Goal: Register for event/course

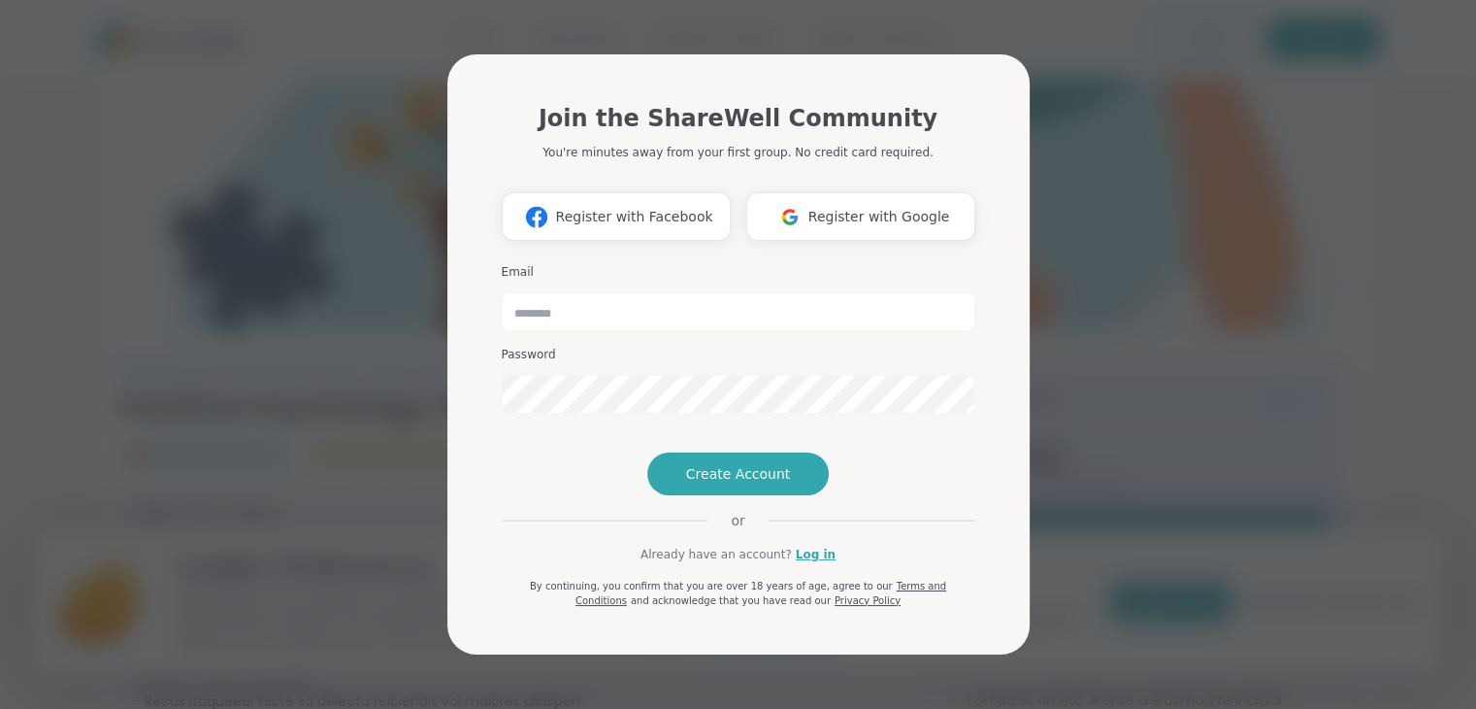
click at [907, 192] on button "Register with Google" at bounding box center [860, 216] width 229 height 49
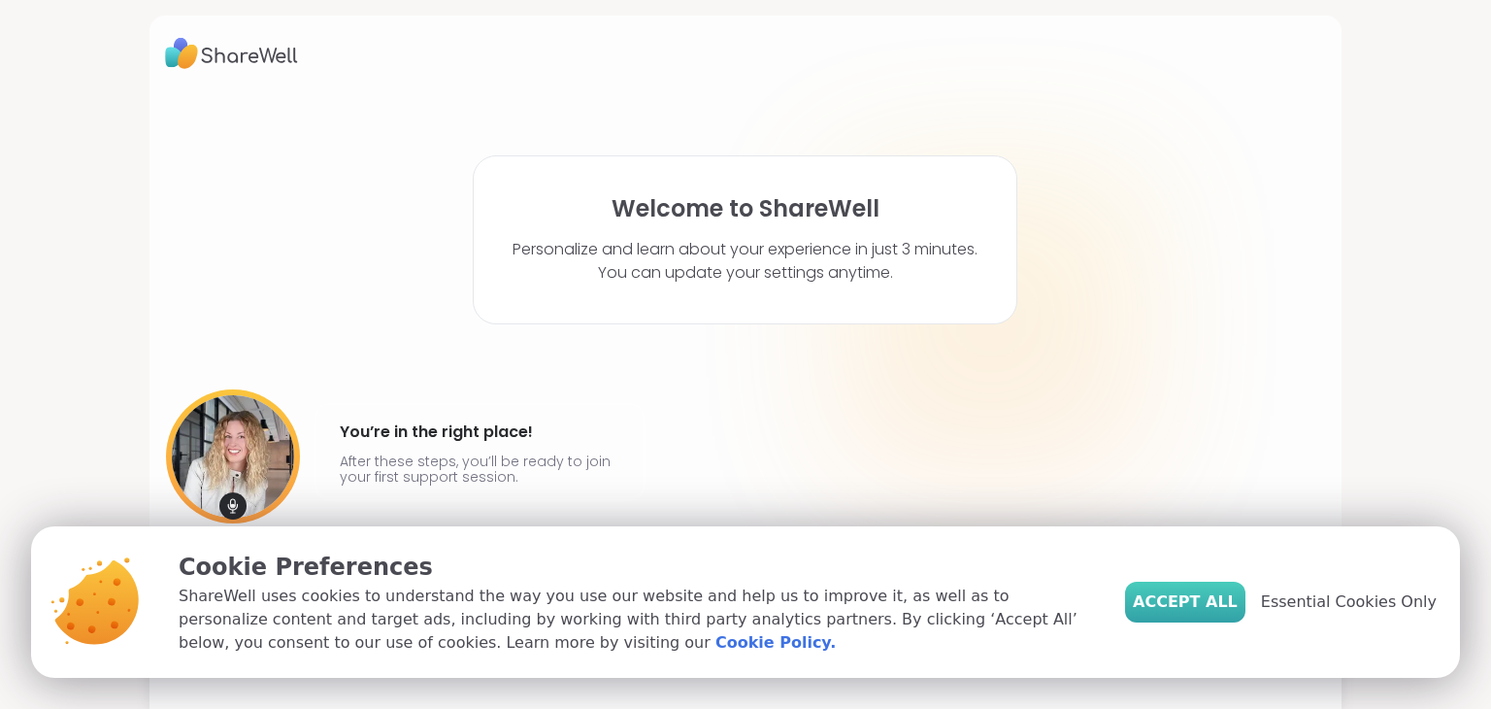
click at [1200, 591] on span "Accept All" at bounding box center [1185, 601] width 105 height 23
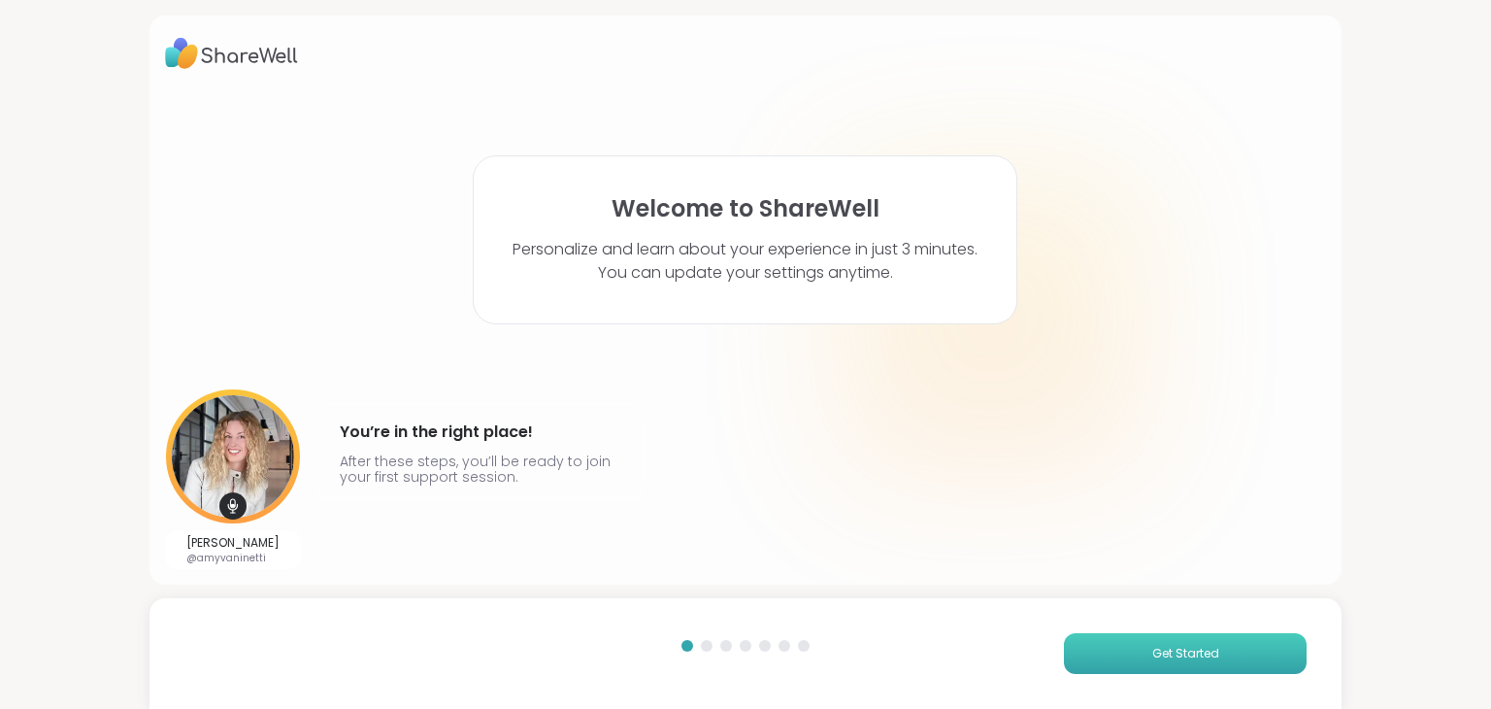
click at [1173, 638] on button "Get Started" at bounding box center [1185, 653] width 243 height 41
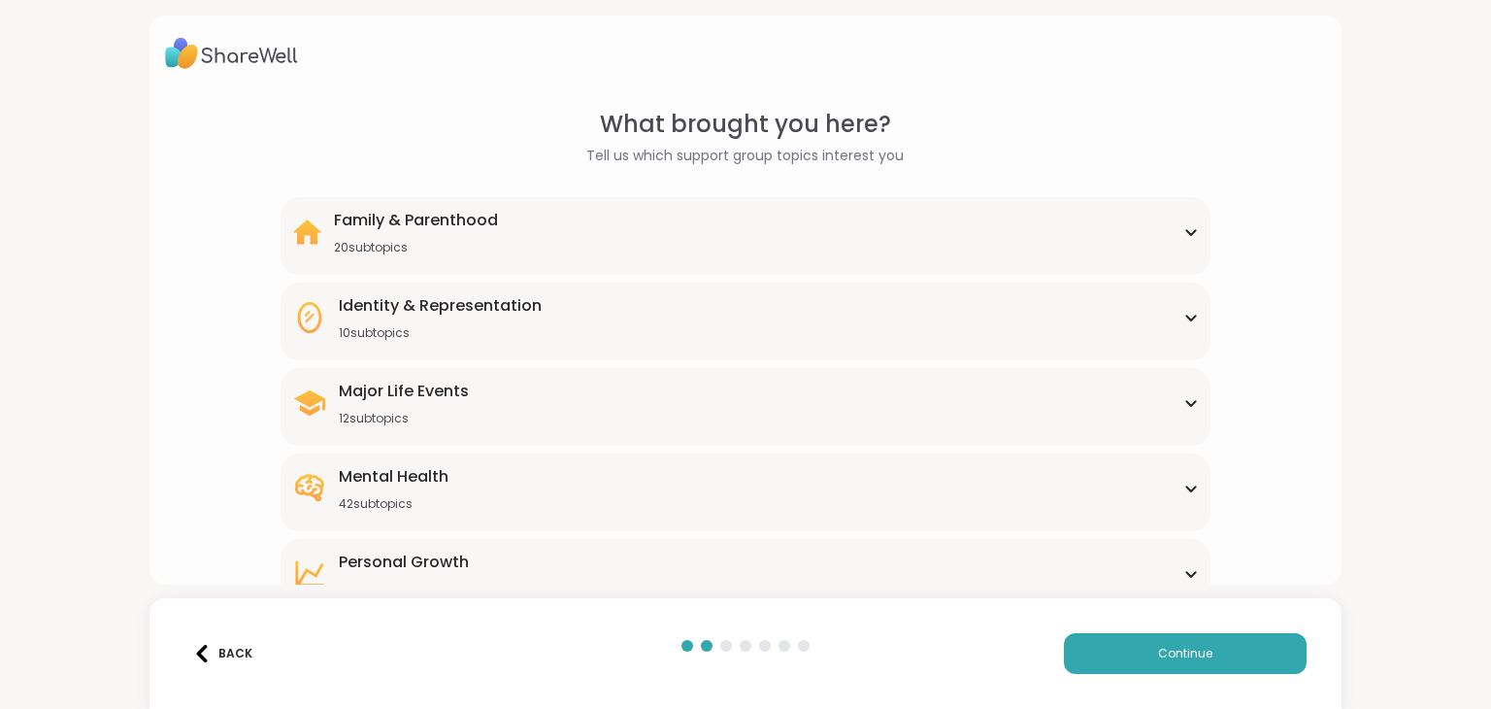
scroll to position [107, 0]
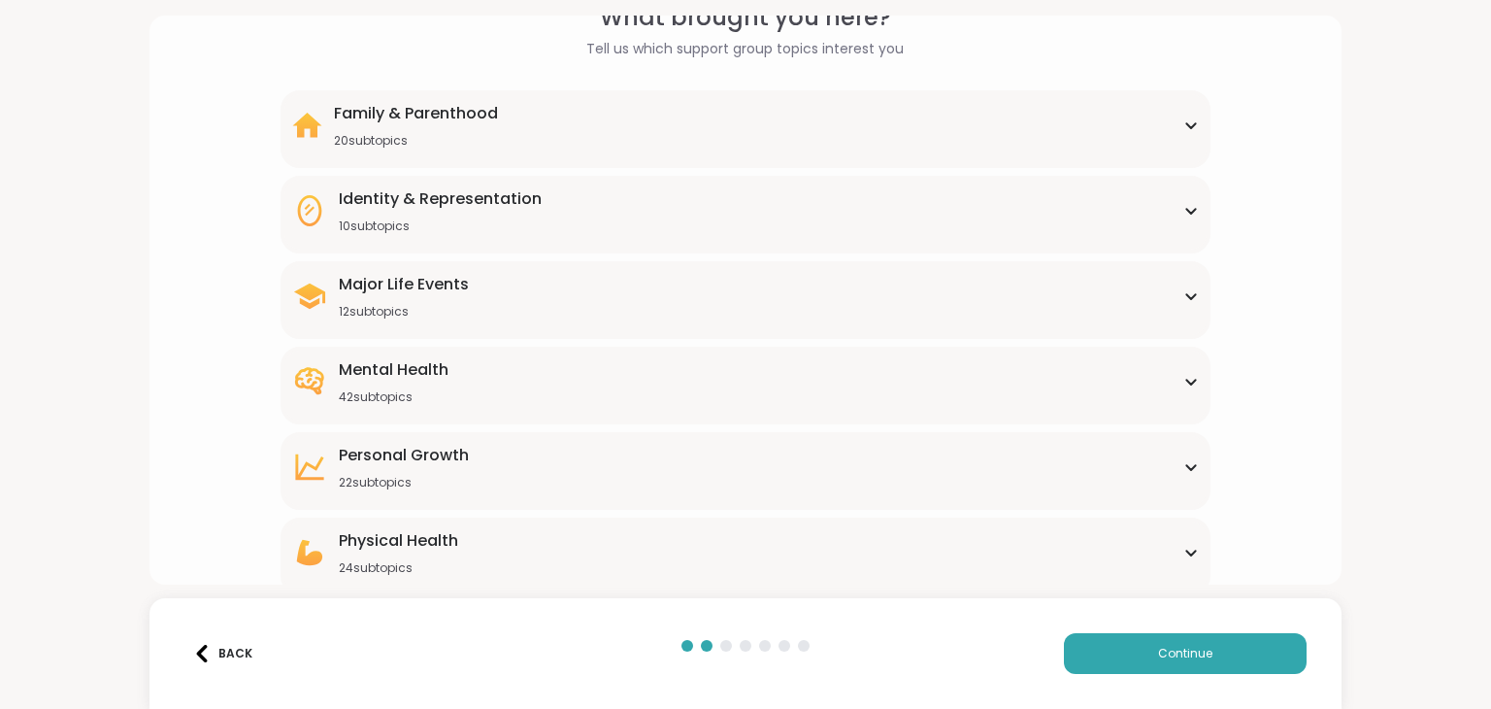
click at [788, 393] on div "Mental Health 42 subtopics" at bounding box center [745, 381] width 906 height 47
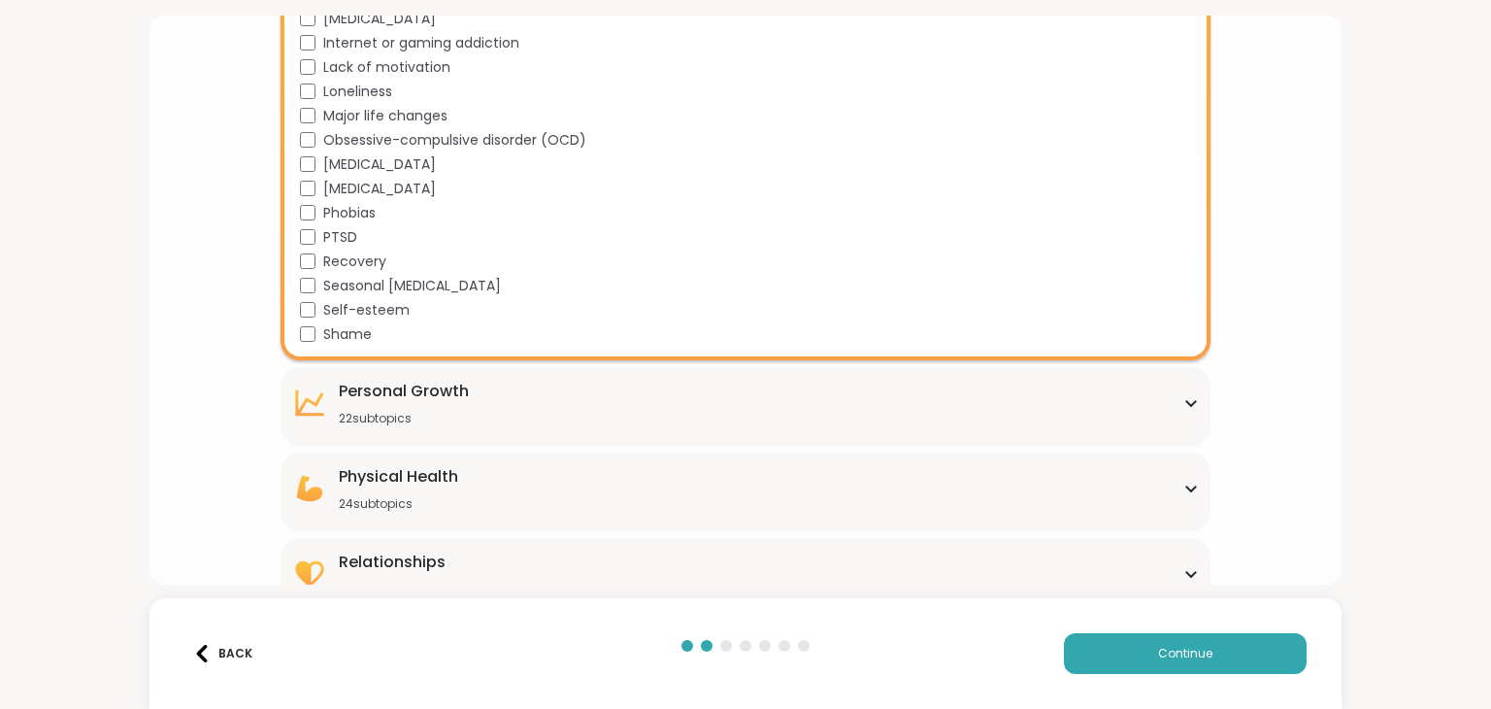
scroll to position [1141, 0]
click at [1095, 424] on div "[MEDICAL_DATA] 22 subtopics" at bounding box center [745, 403] width 906 height 47
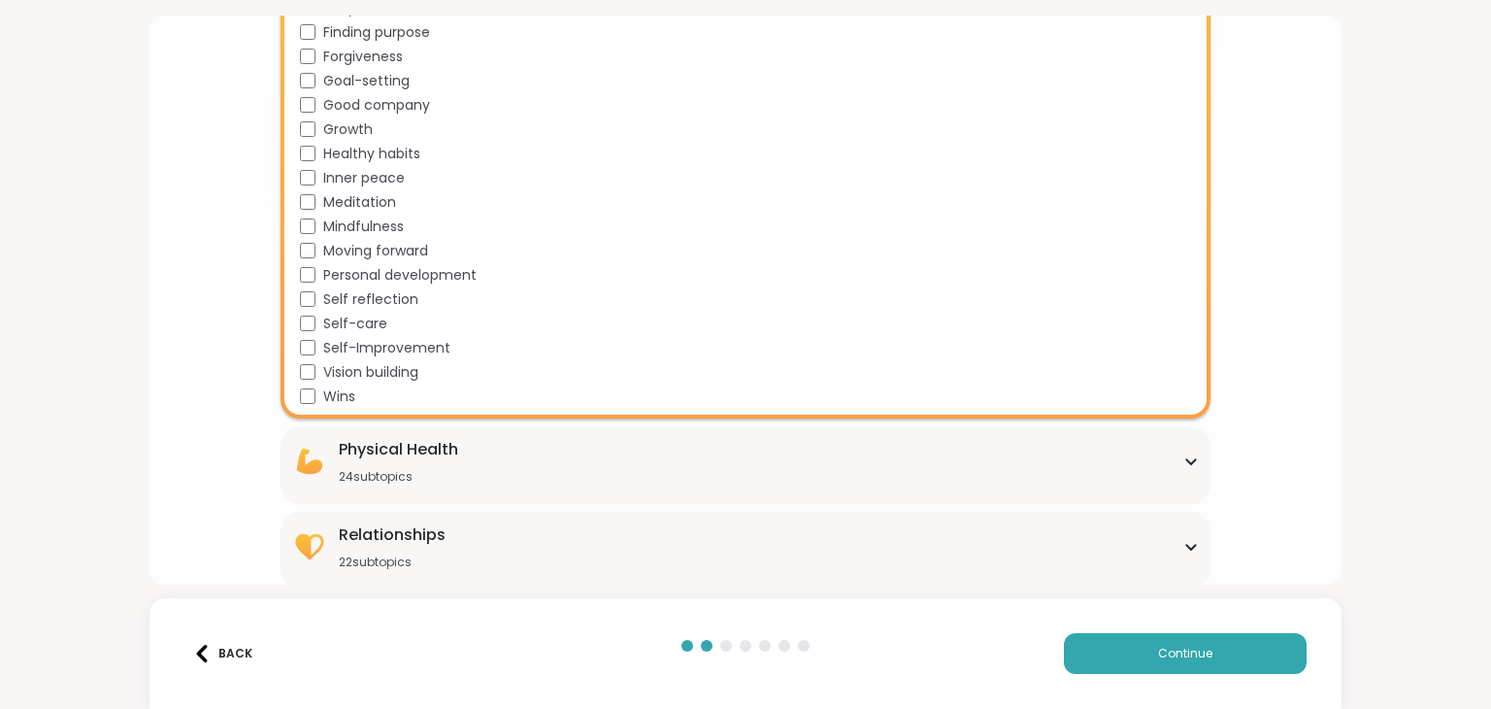
scroll to position [1704, 0]
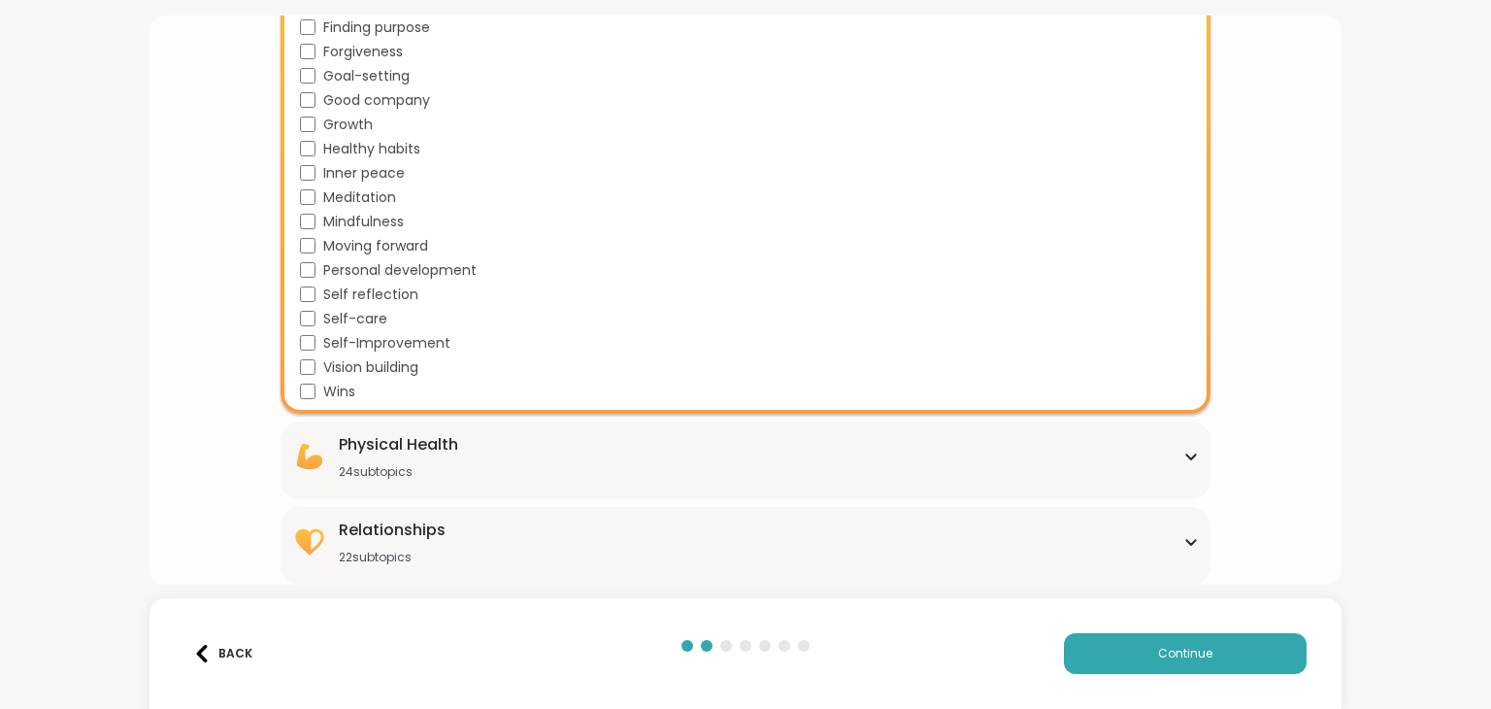
click at [780, 470] on div "Physical Health 24 subtopics" at bounding box center [745, 456] width 906 height 47
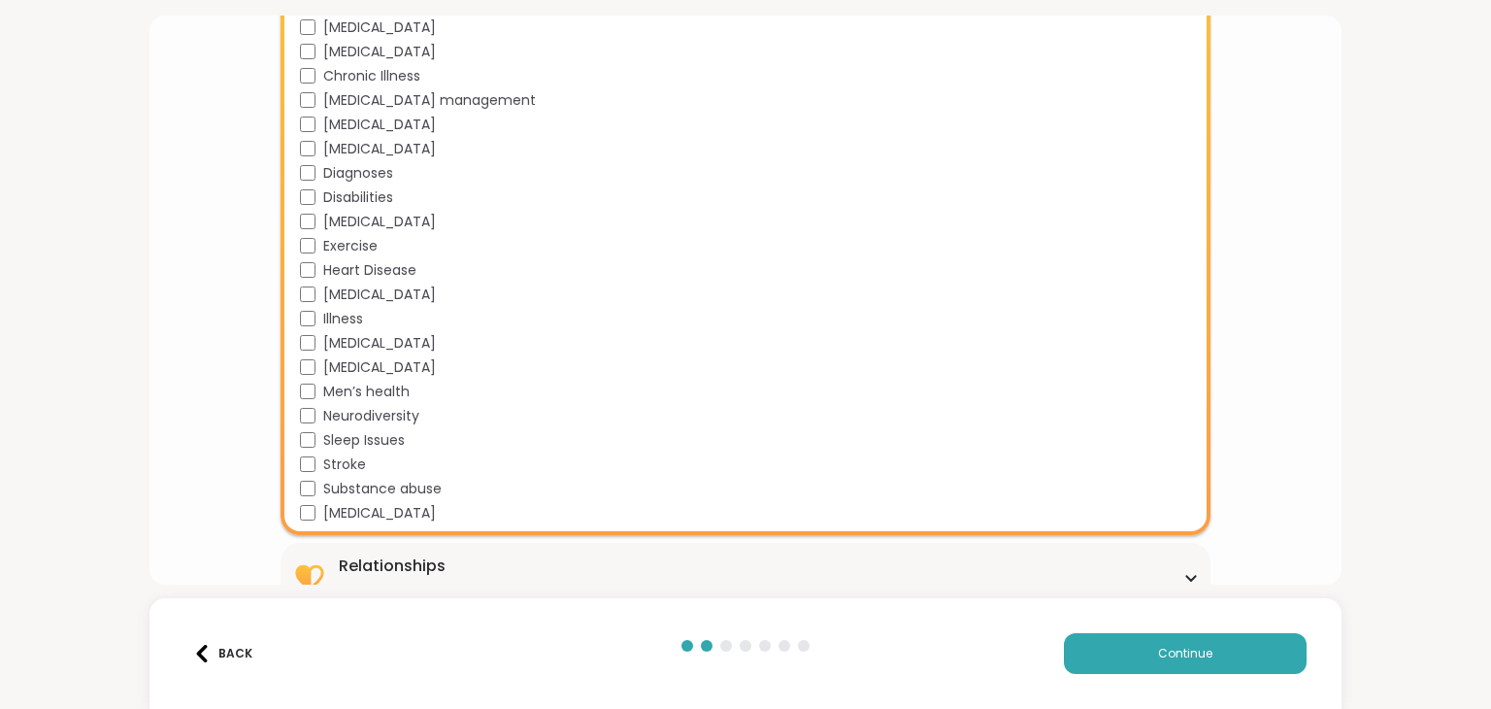
scroll to position [2282, 0]
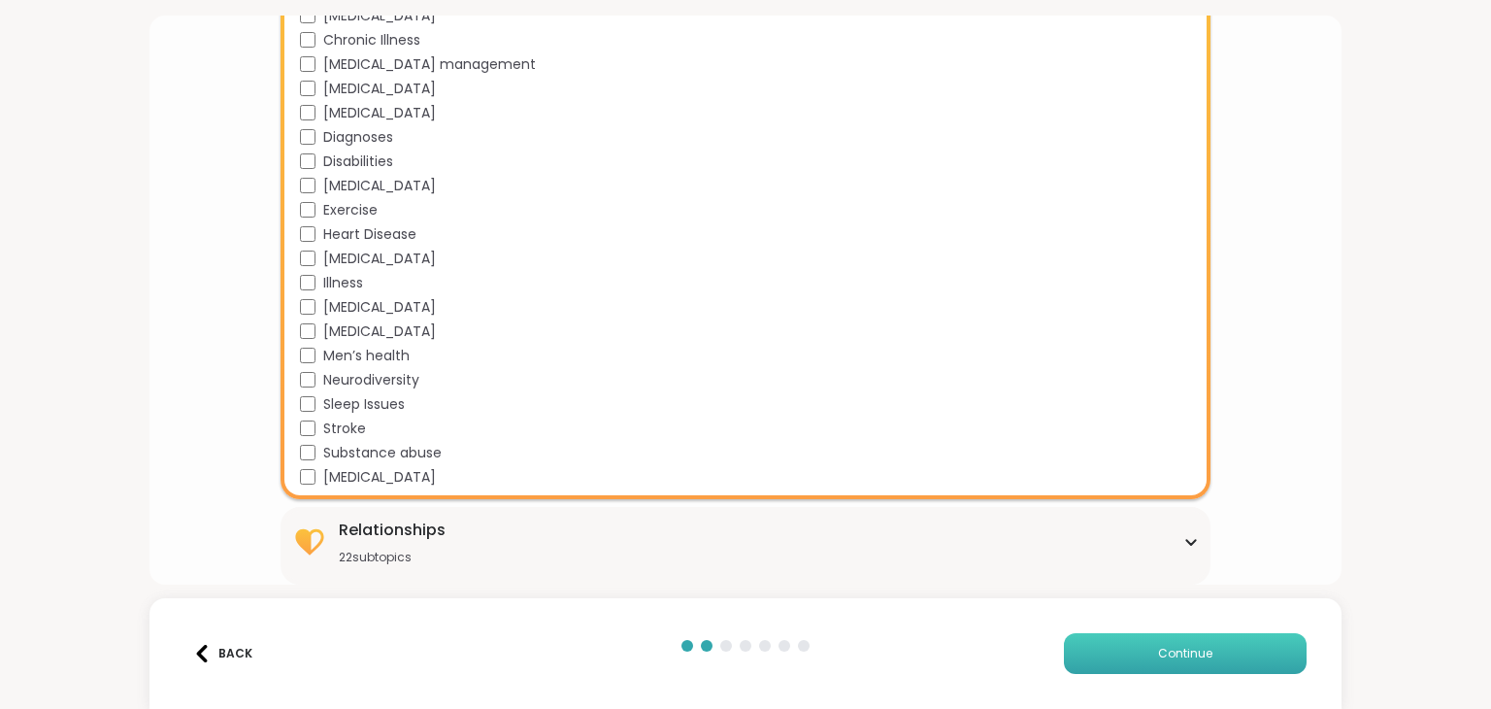
click at [1162, 645] on span "Continue" at bounding box center [1185, 653] width 54 height 17
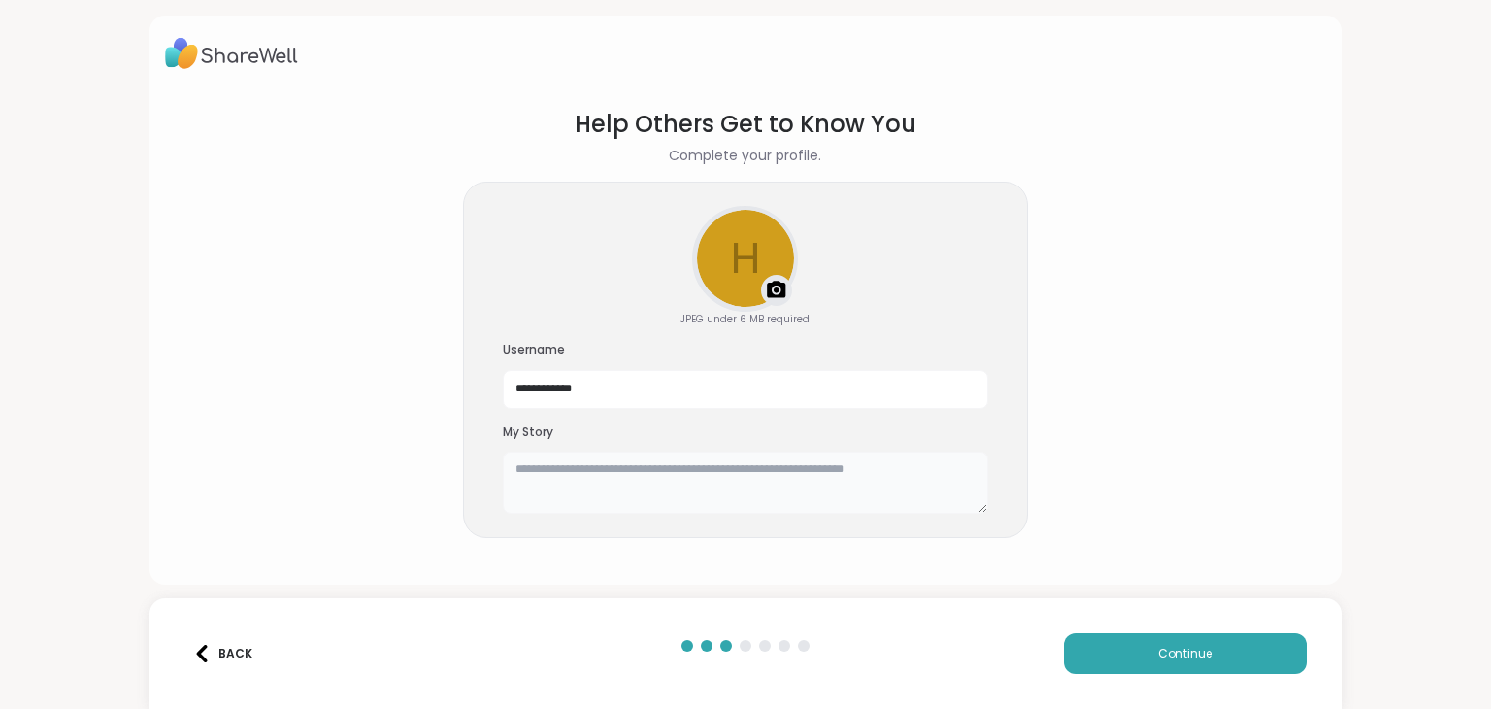
click at [622, 479] on textarea at bounding box center [745, 482] width 485 height 62
paste textarea "**********"
click at [872, 461] on textarea "**********" at bounding box center [745, 482] width 485 height 62
click at [771, 471] on textarea "**********" at bounding box center [745, 482] width 485 height 62
click at [843, 466] on textarea "**********" at bounding box center [745, 482] width 485 height 62
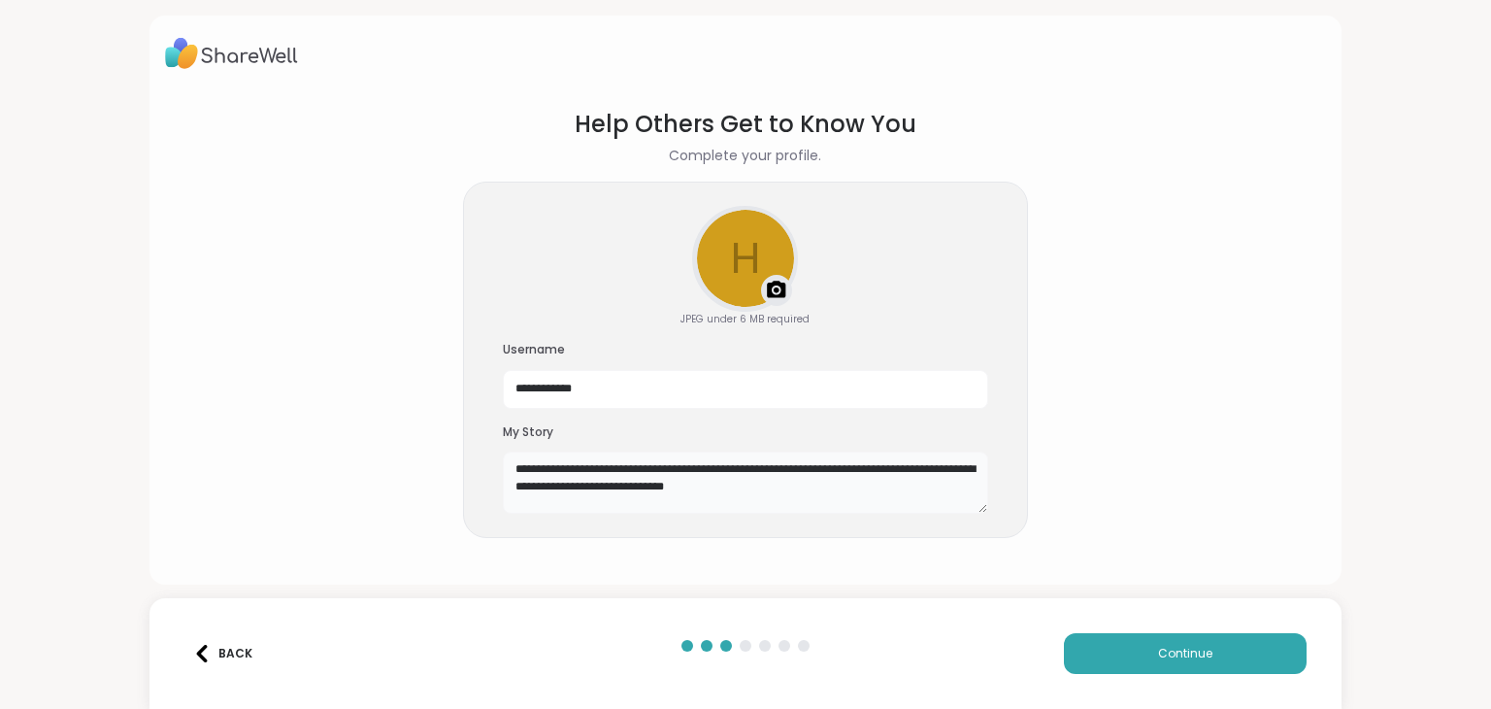
click at [664, 481] on textarea "**********" at bounding box center [745, 482] width 485 height 62
type textarea "**********"
click at [1083, 645] on button "Continue" at bounding box center [1185, 653] width 243 height 41
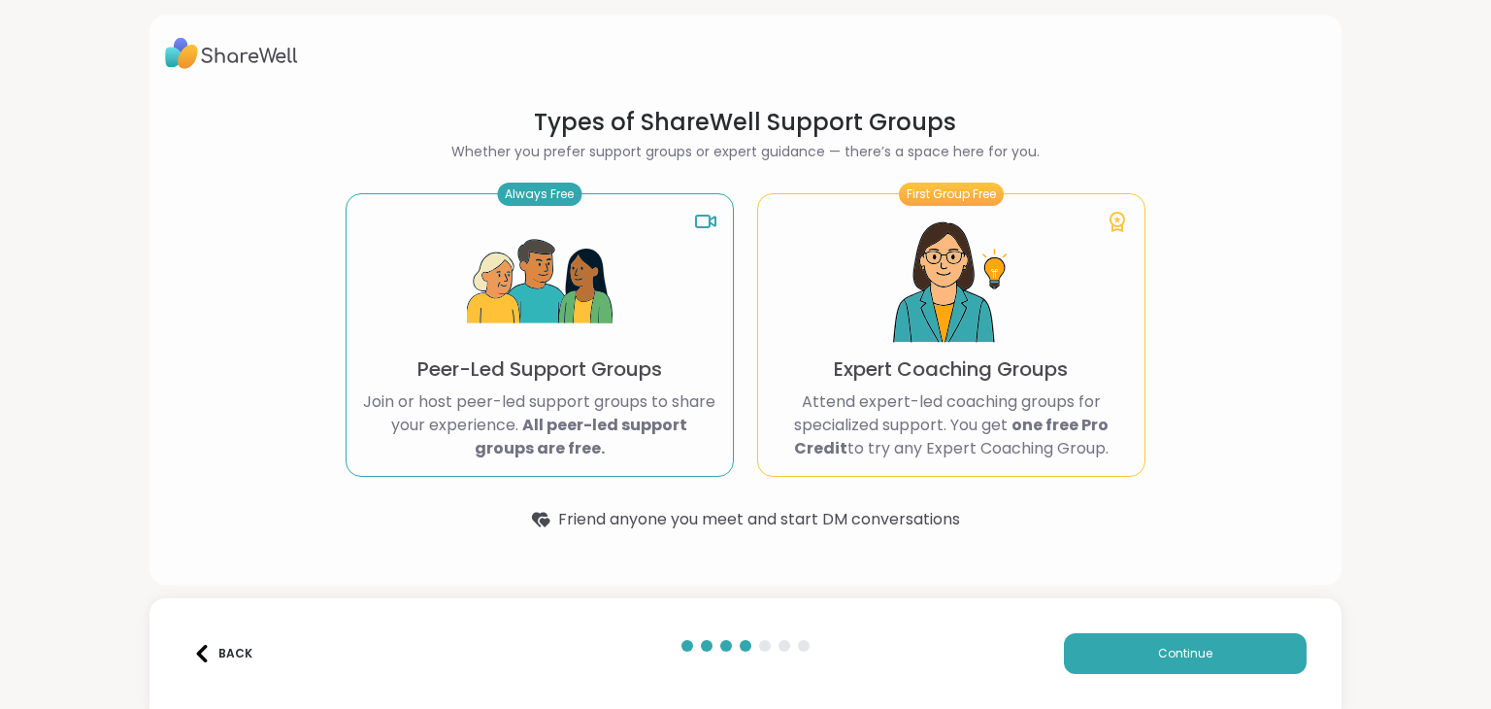
click at [546, 373] on p "Peer-Led Support Groups" at bounding box center [539, 368] width 245 height 27
click at [1159, 657] on span "Continue" at bounding box center [1185, 653] width 54 height 17
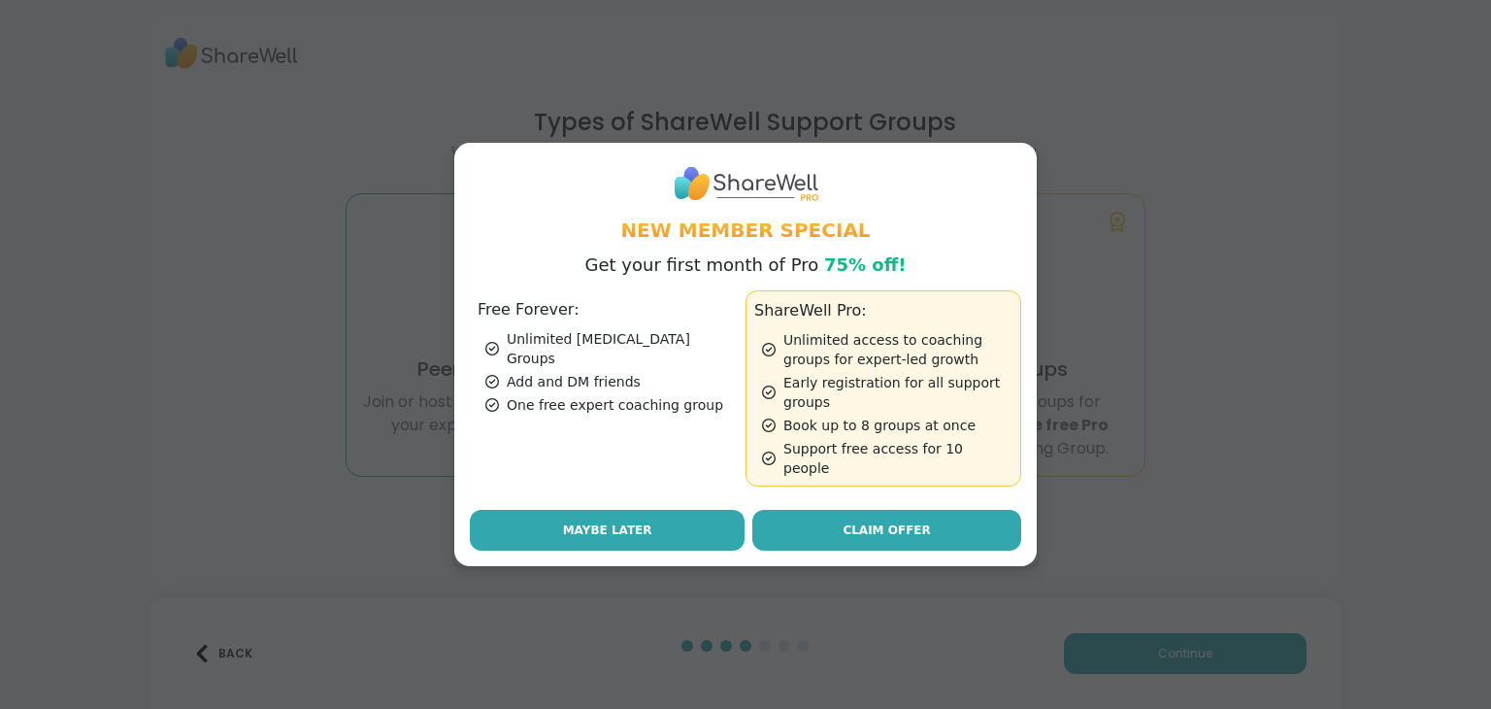
click at [701, 525] on button "Maybe Later" at bounding box center [607, 530] width 275 height 41
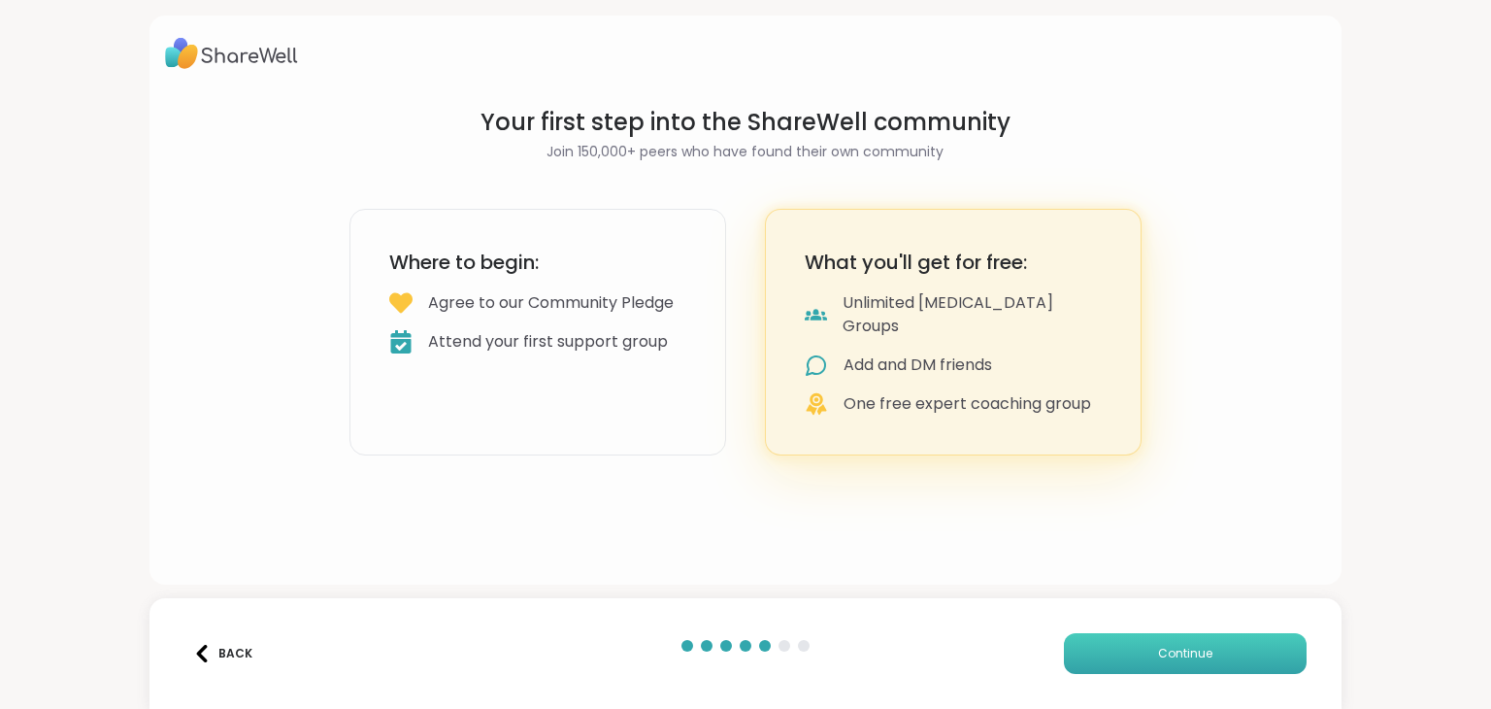
click at [1187, 637] on button "Continue" at bounding box center [1185, 653] width 243 height 41
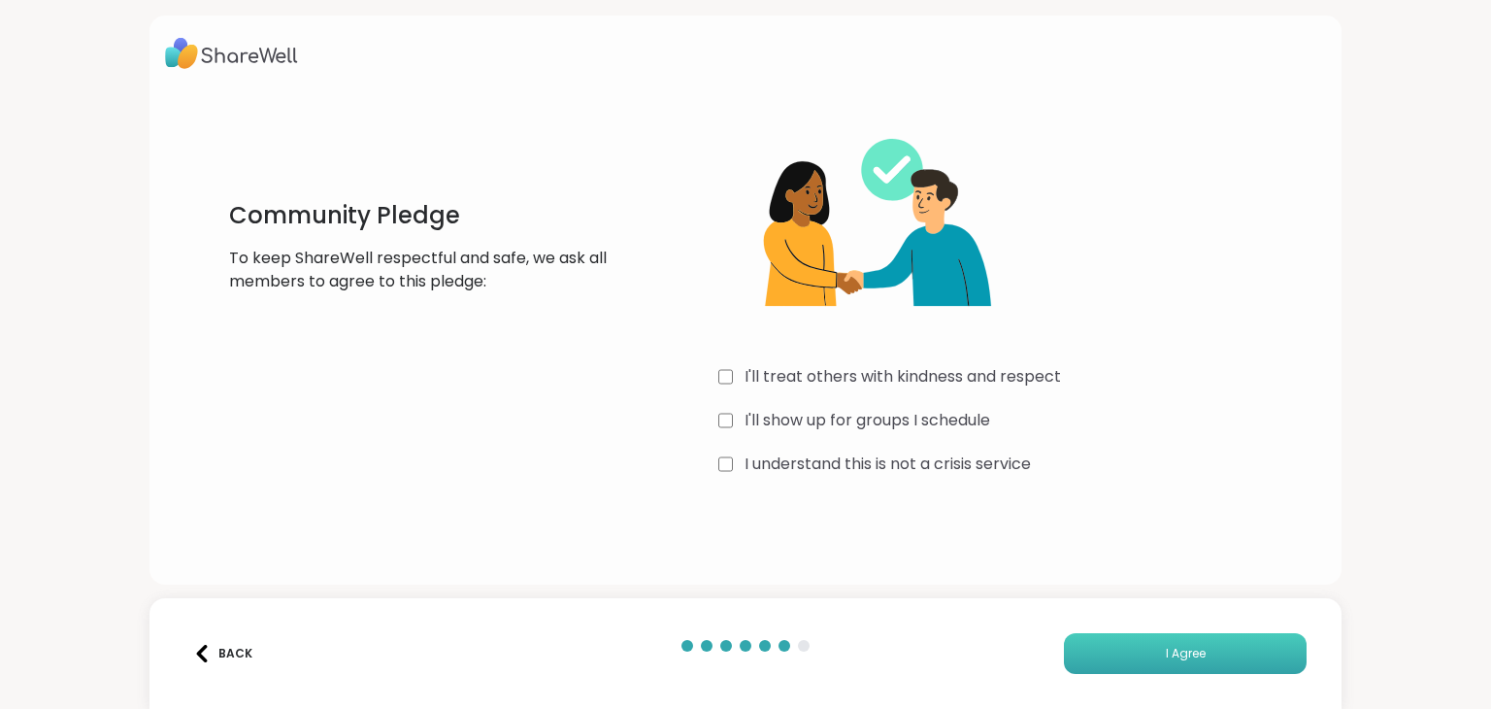
click at [1129, 652] on button "I Agree" at bounding box center [1185, 653] width 243 height 41
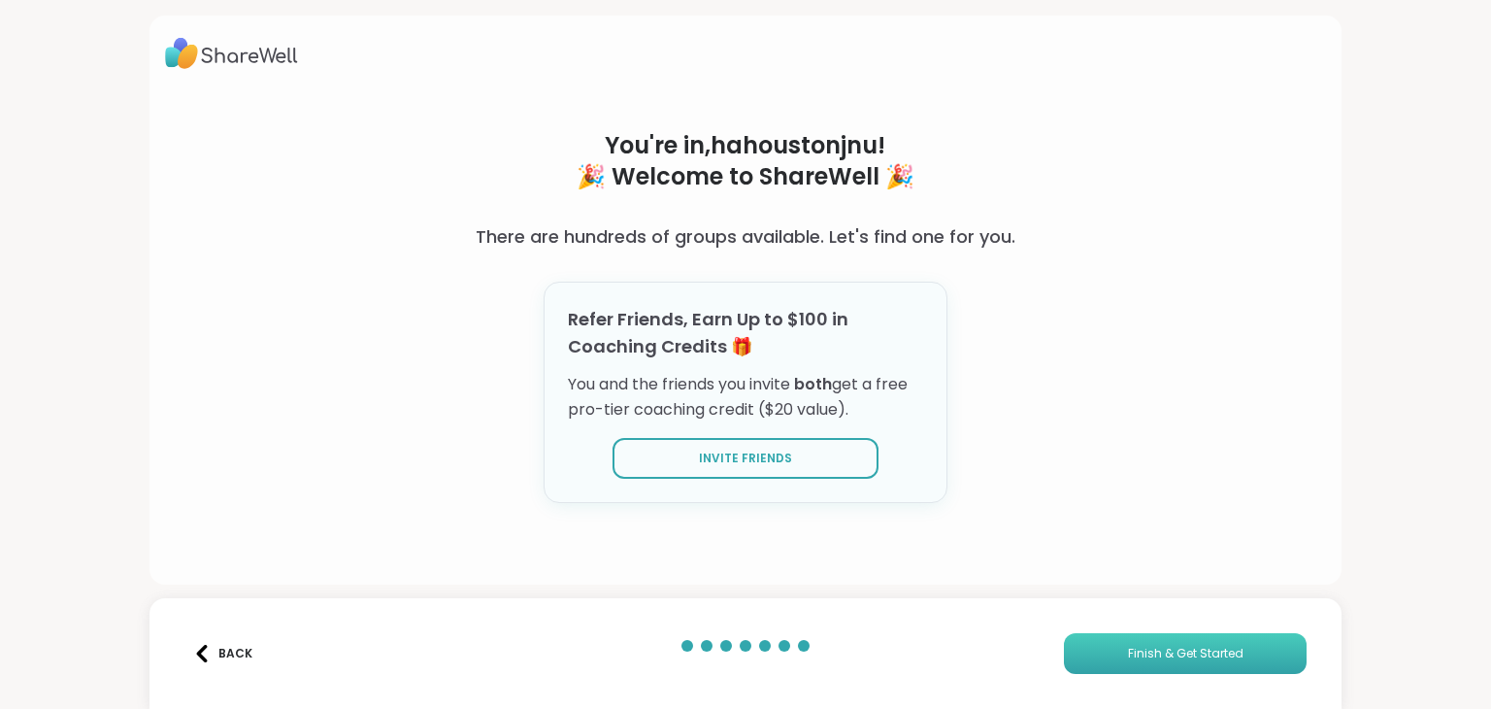
click at [1150, 645] on span "Finish & Get Started" at bounding box center [1186, 653] width 116 height 17
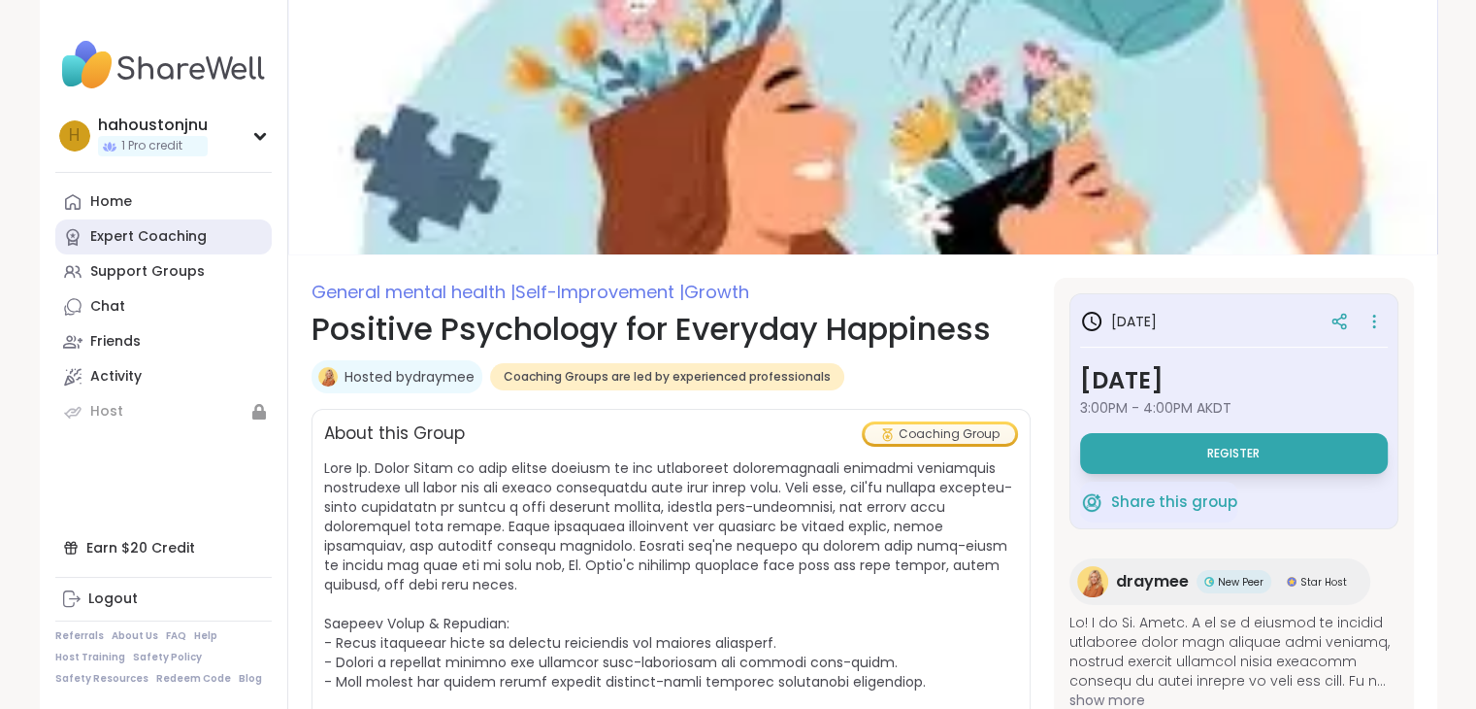
click at [149, 227] on div "Expert Coaching" at bounding box center [148, 236] width 116 height 19
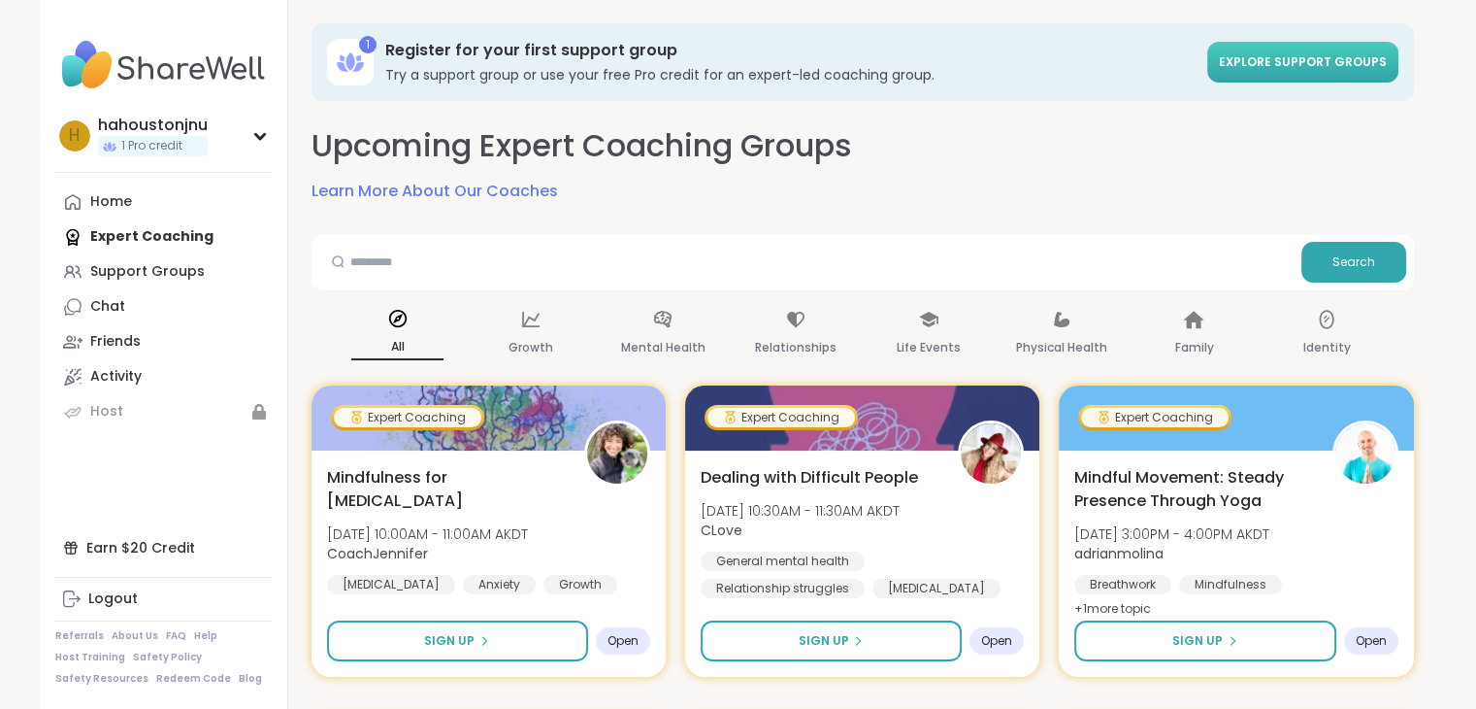
click at [1310, 63] on span "Explore support groups" at bounding box center [1303, 61] width 168 height 17
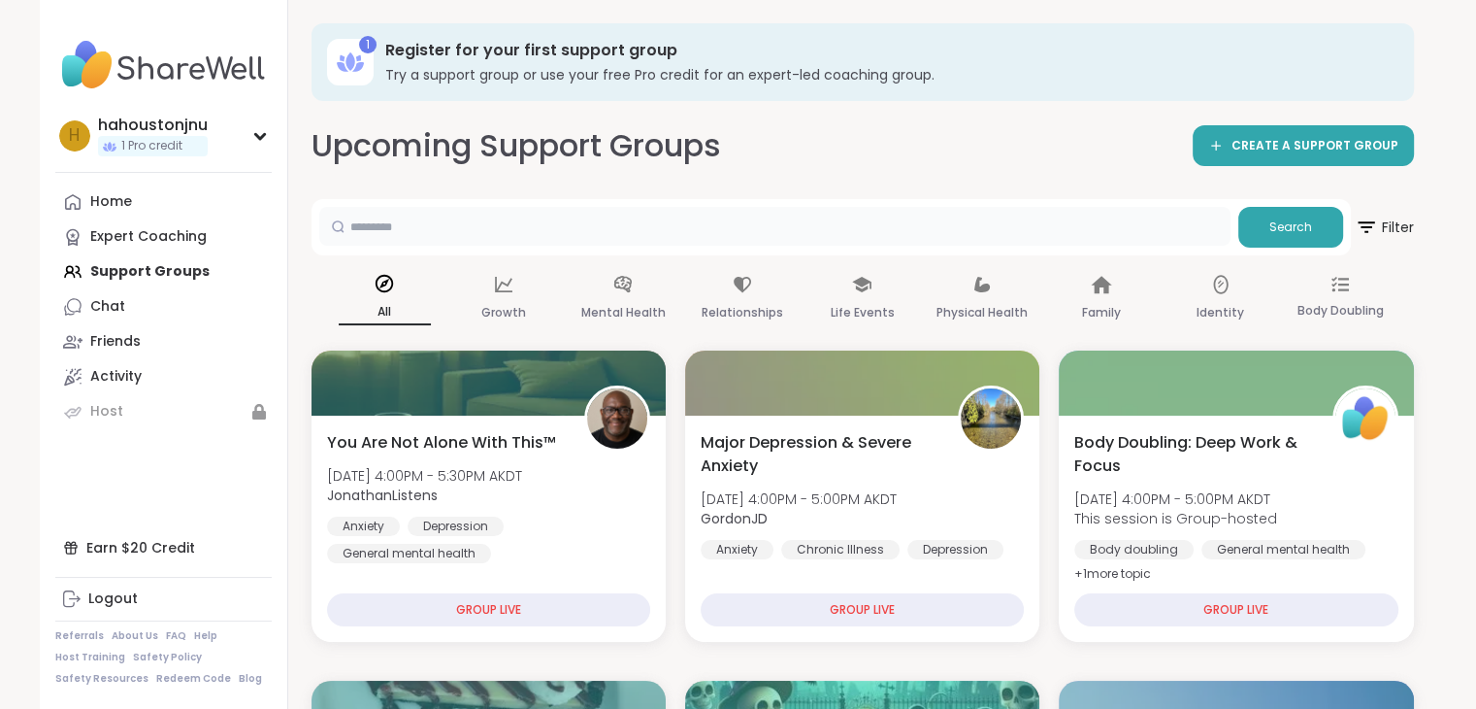
click at [815, 234] on input "text" at bounding box center [774, 226] width 911 height 39
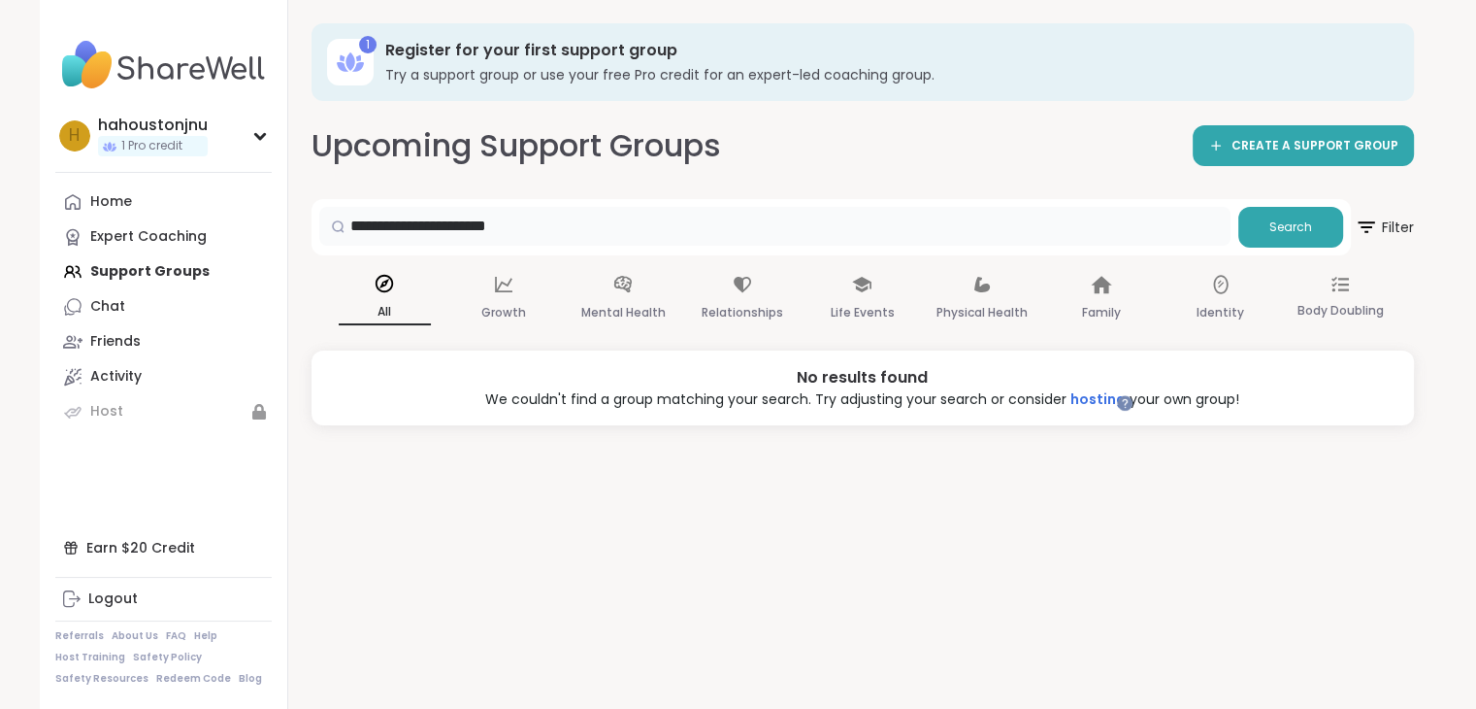
click at [510, 215] on input "**********" at bounding box center [774, 226] width 911 height 39
type input "**********"
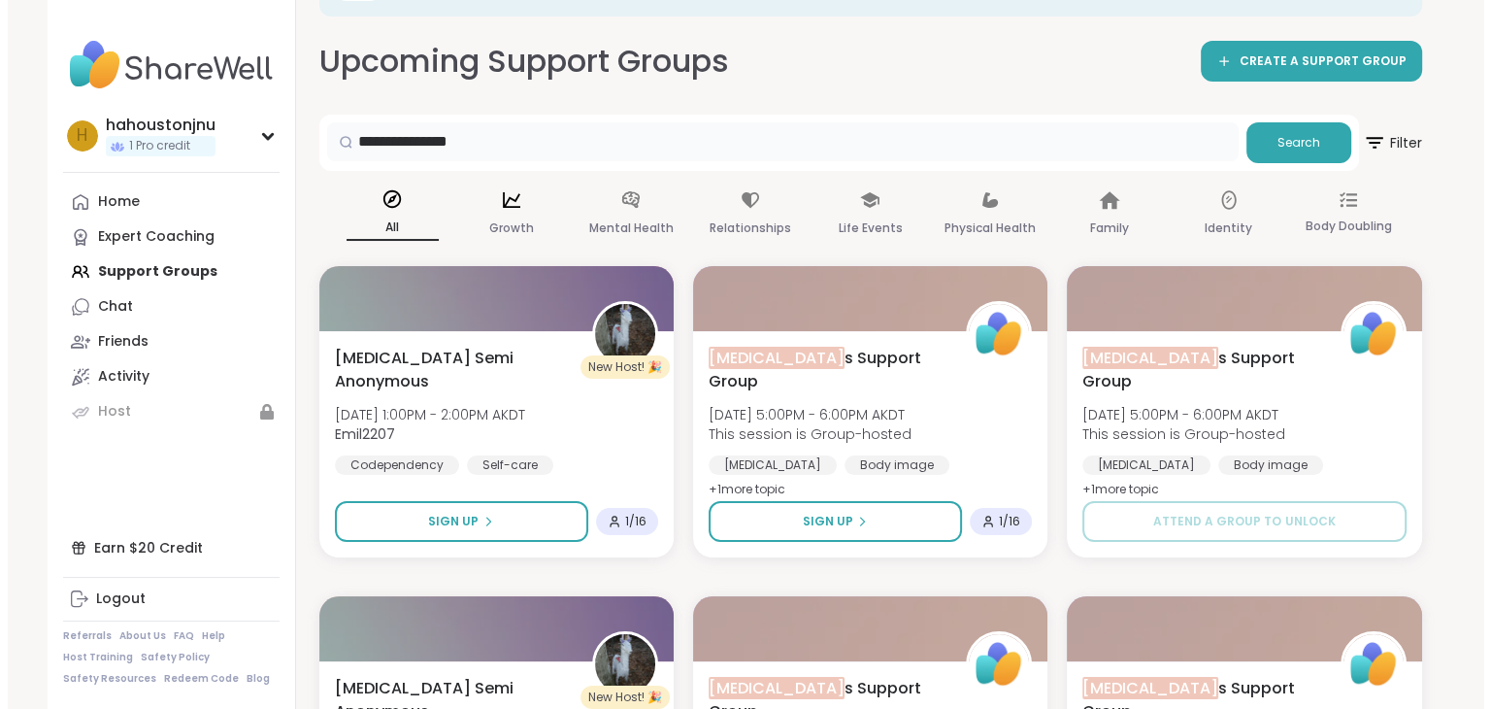
scroll to position [82, 0]
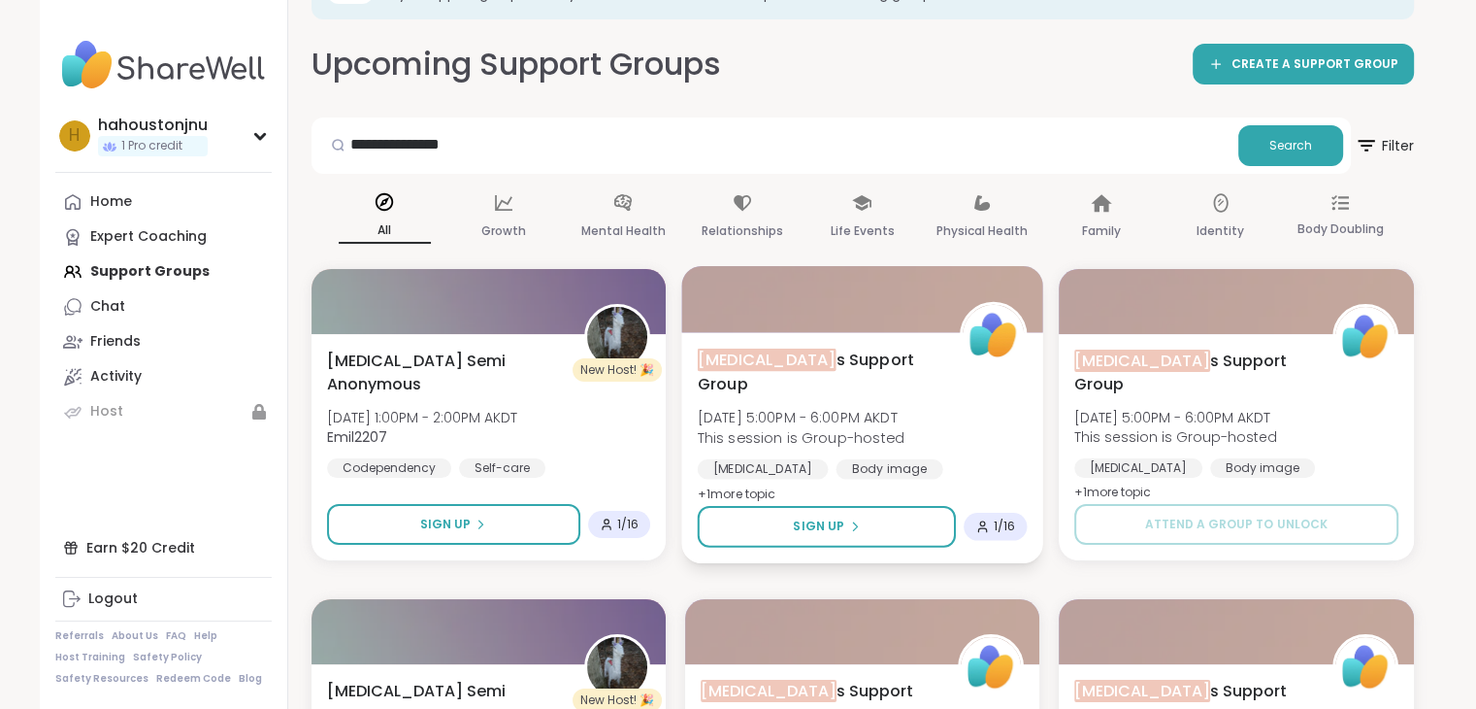
click at [983, 525] on circle at bounding box center [982, 523] width 5 height 5
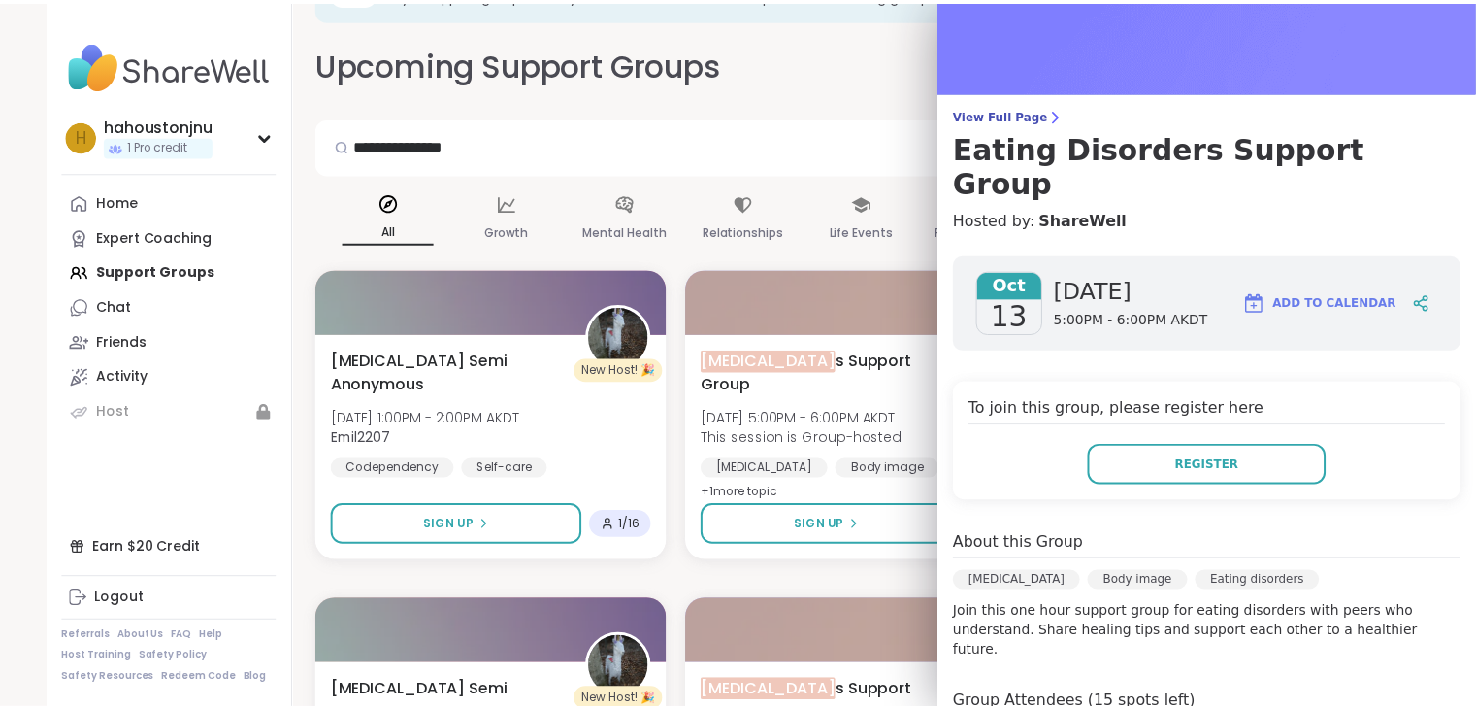
scroll to position [0, 0]
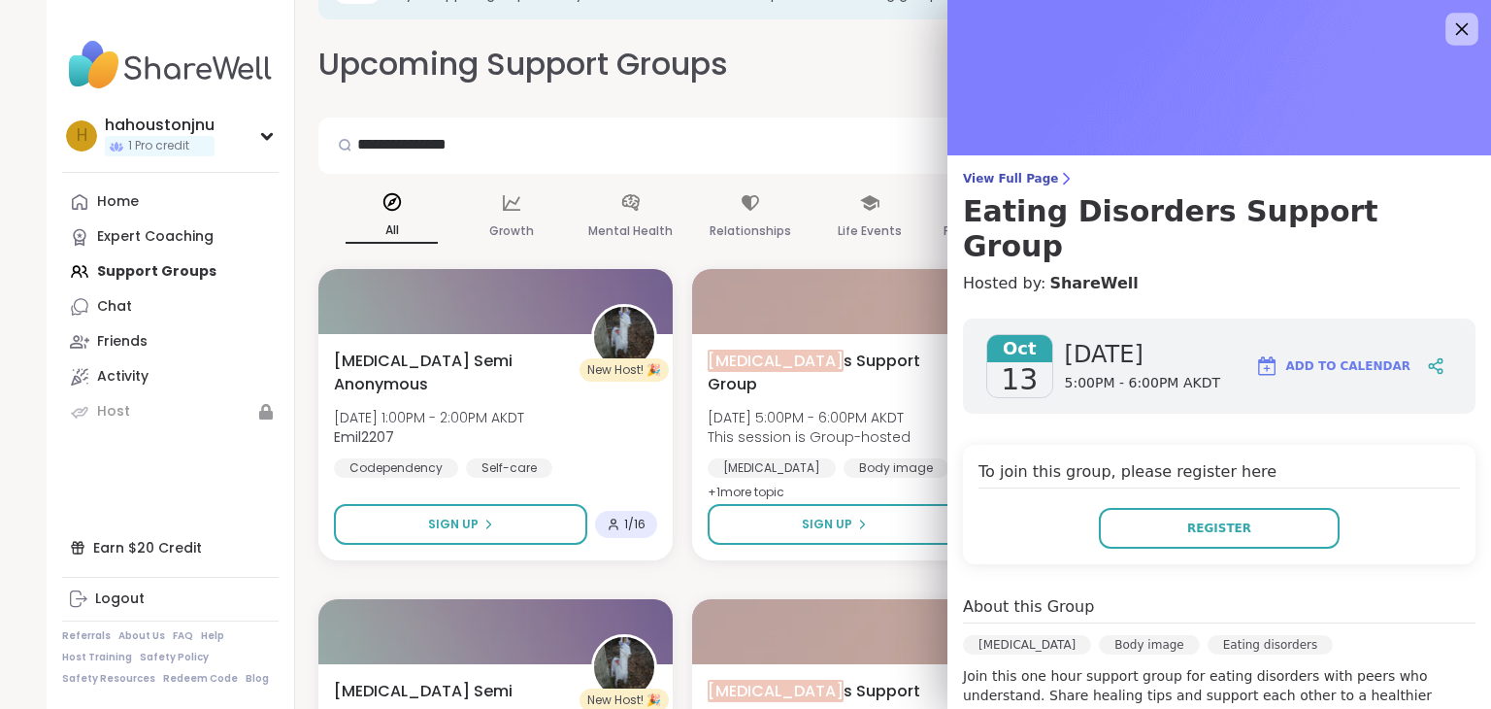
click at [1449, 28] on icon at bounding box center [1461, 29] width 24 height 24
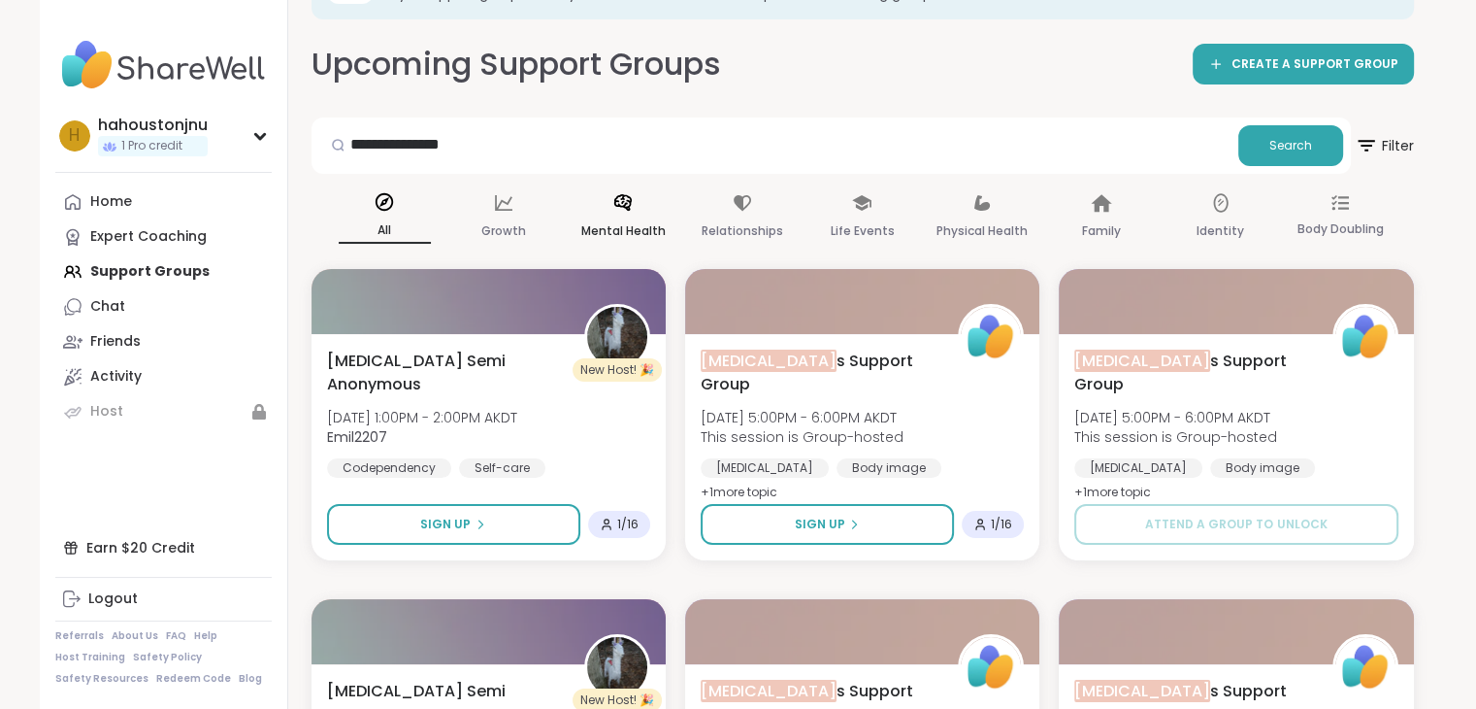
click at [610, 219] on p "Mental Health" at bounding box center [623, 230] width 84 height 23
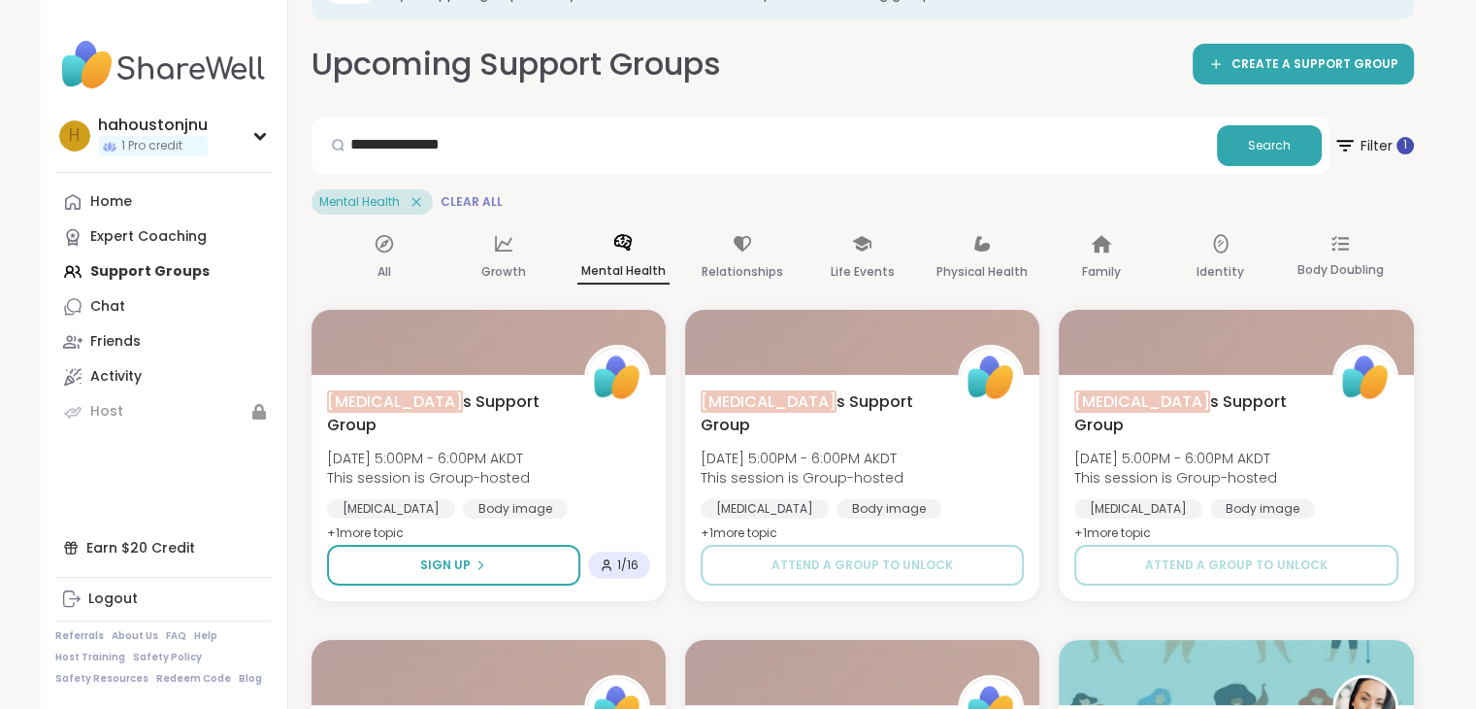
click at [477, 195] on span "Clear All" at bounding box center [472, 202] width 62 height 16
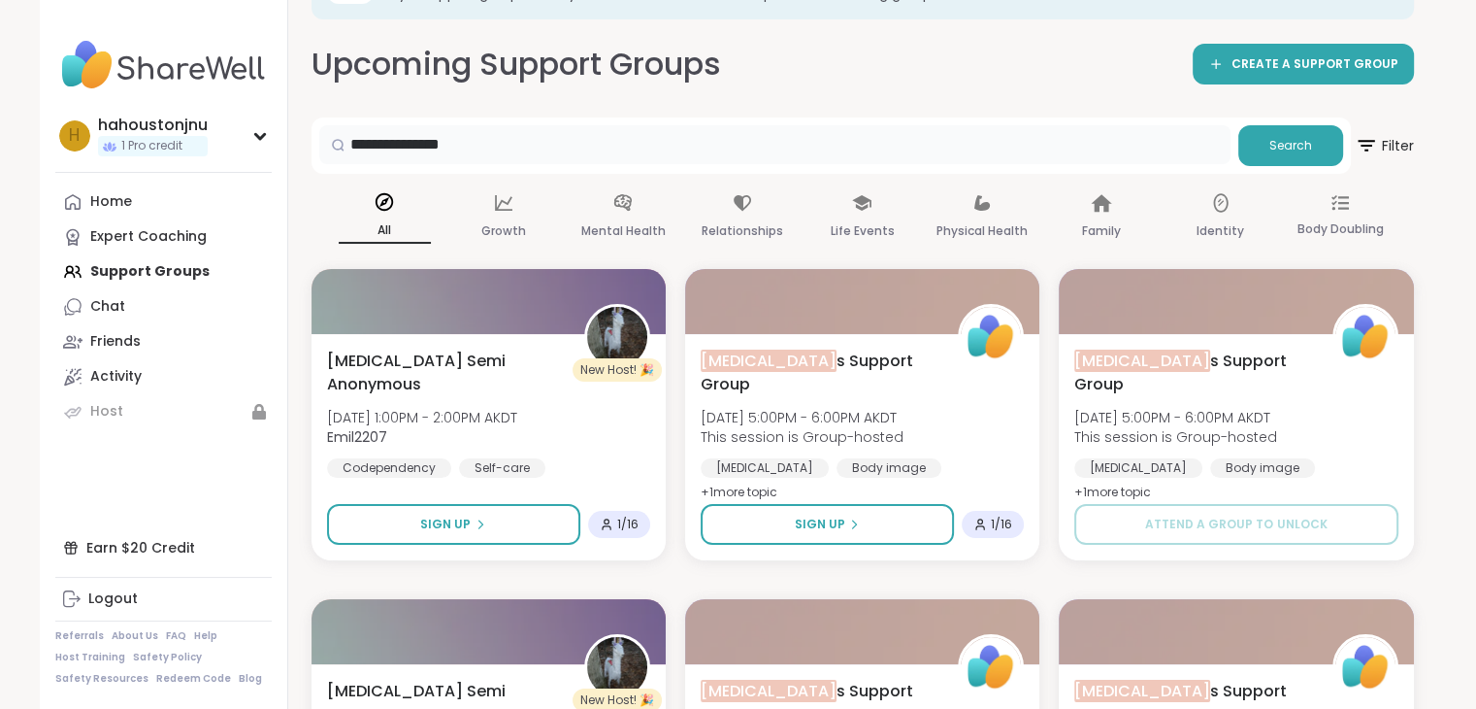
click at [453, 134] on input "**********" at bounding box center [774, 144] width 911 height 39
click at [598, 203] on div "Mental Health" at bounding box center [624, 218] width 92 height 72
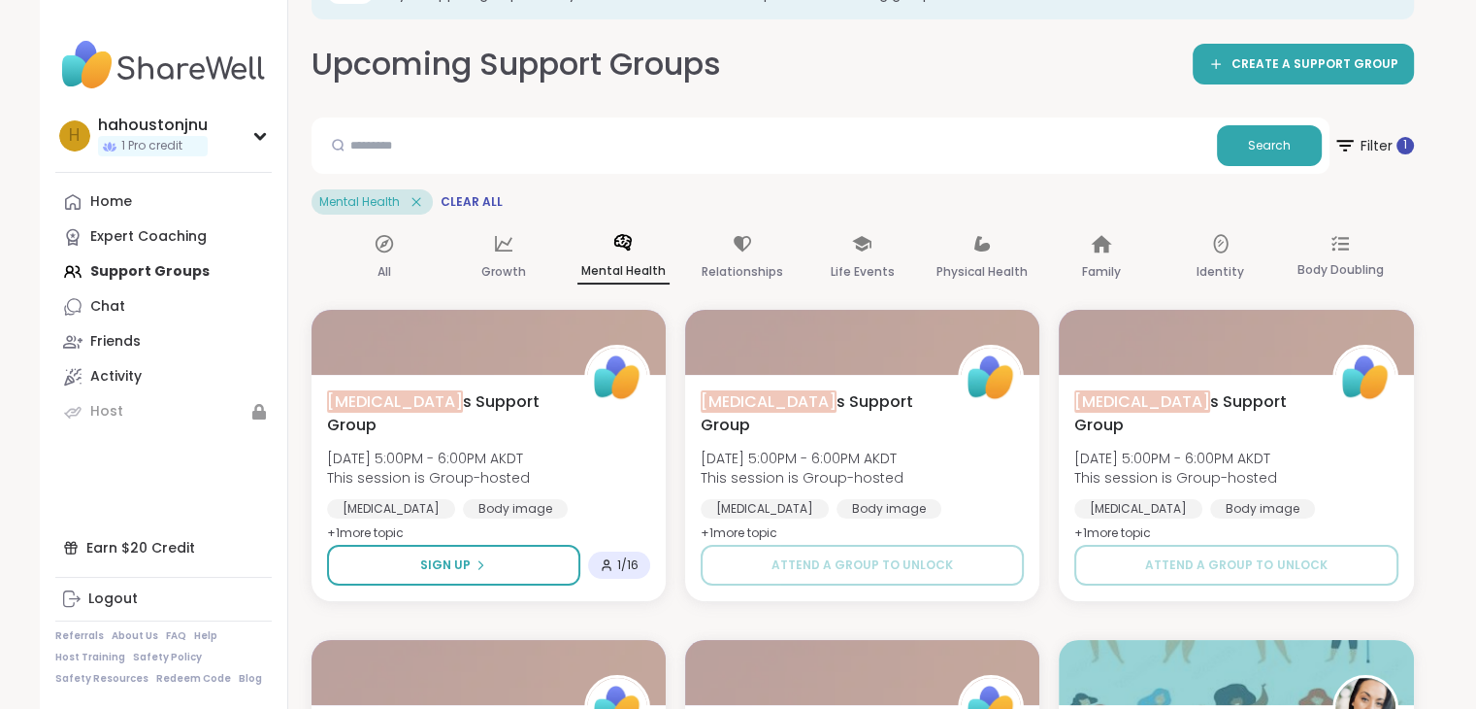
click at [198, 272] on div "Home Expert Coaching Support Groups Chat Friends Activity Host" at bounding box center [163, 306] width 216 height 245
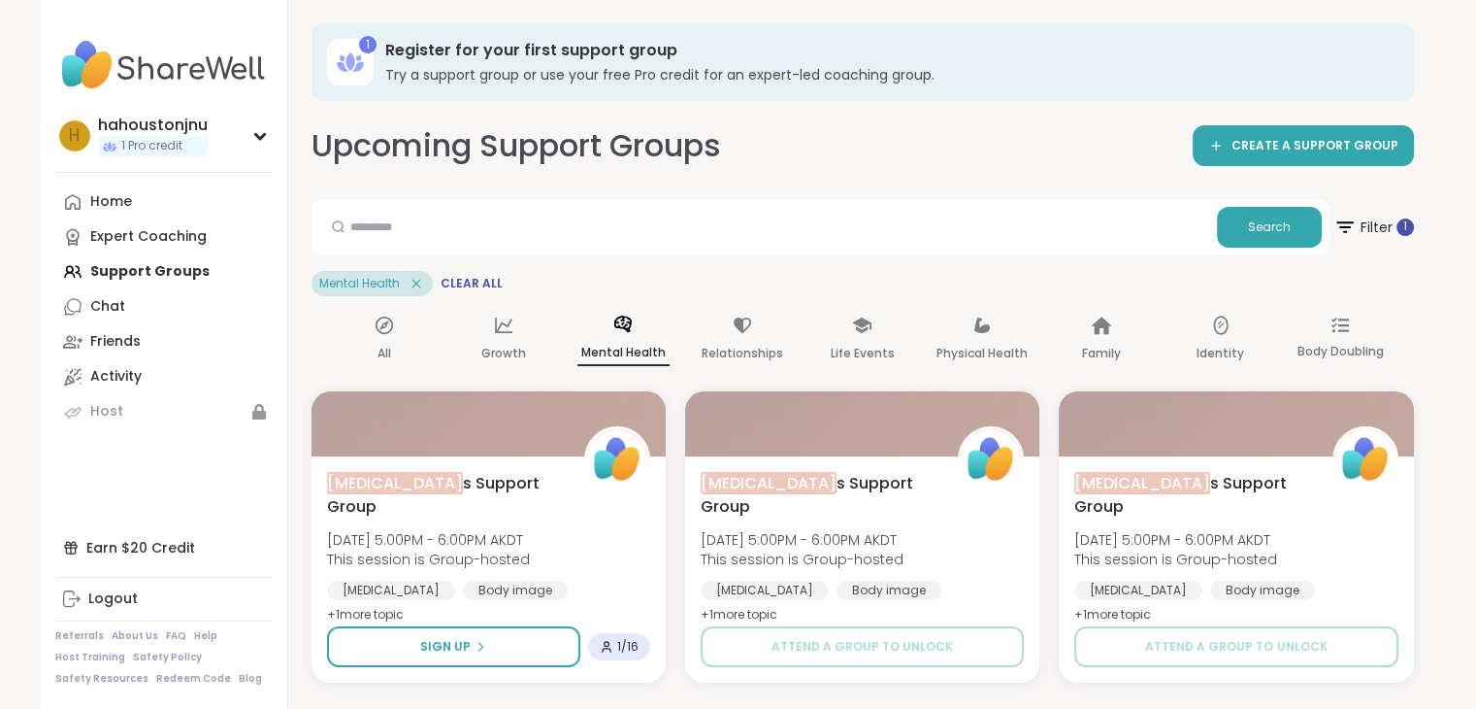
click at [149, 44] on img at bounding box center [163, 65] width 216 height 68
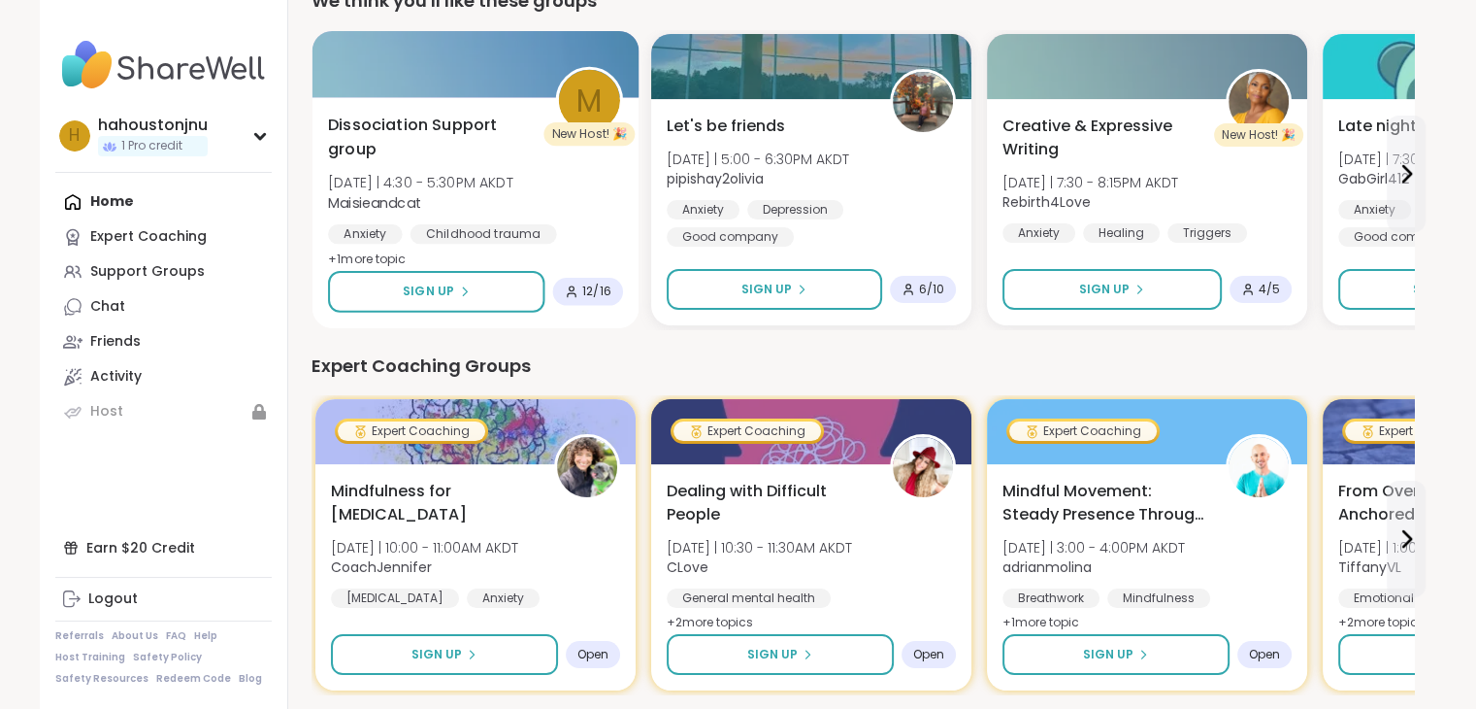
scroll to position [224, 0]
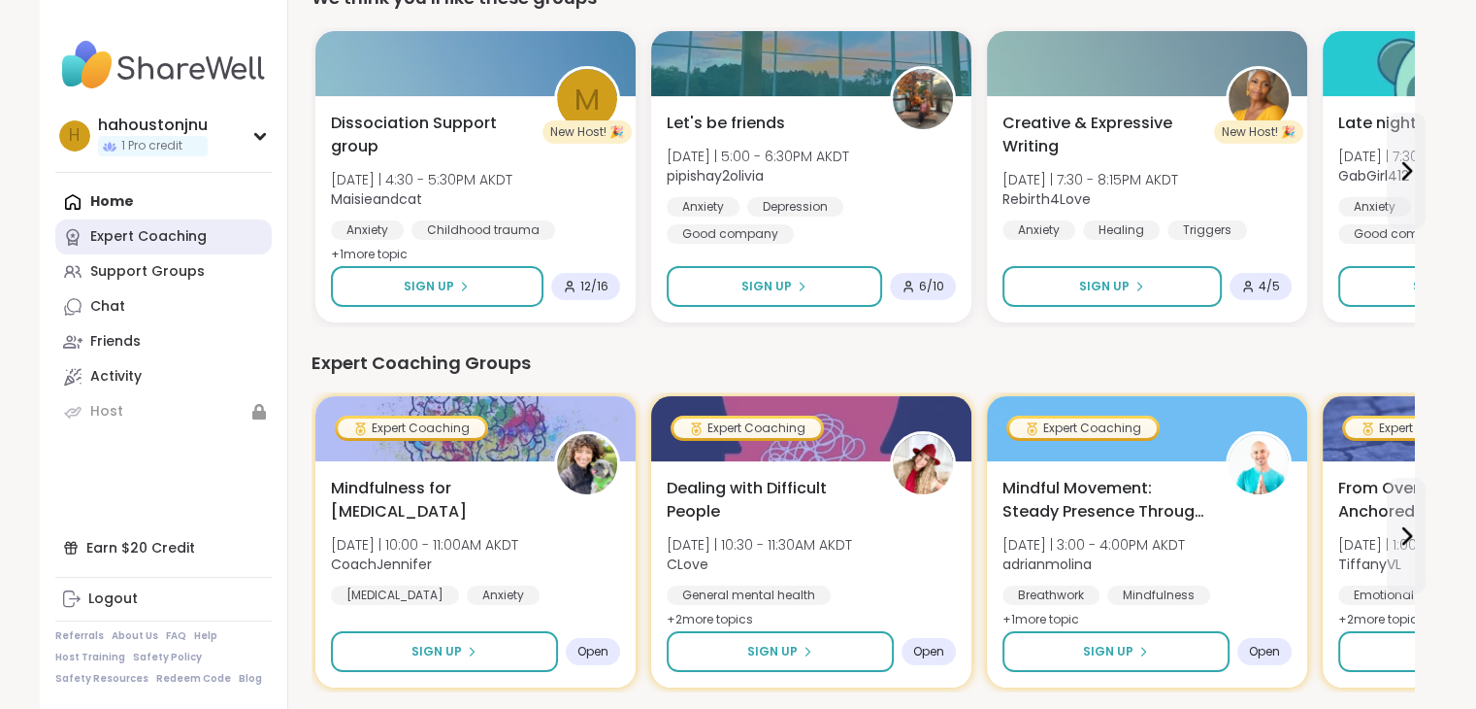
click at [148, 238] on div "Expert Coaching" at bounding box center [148, 236] width 116 height 19
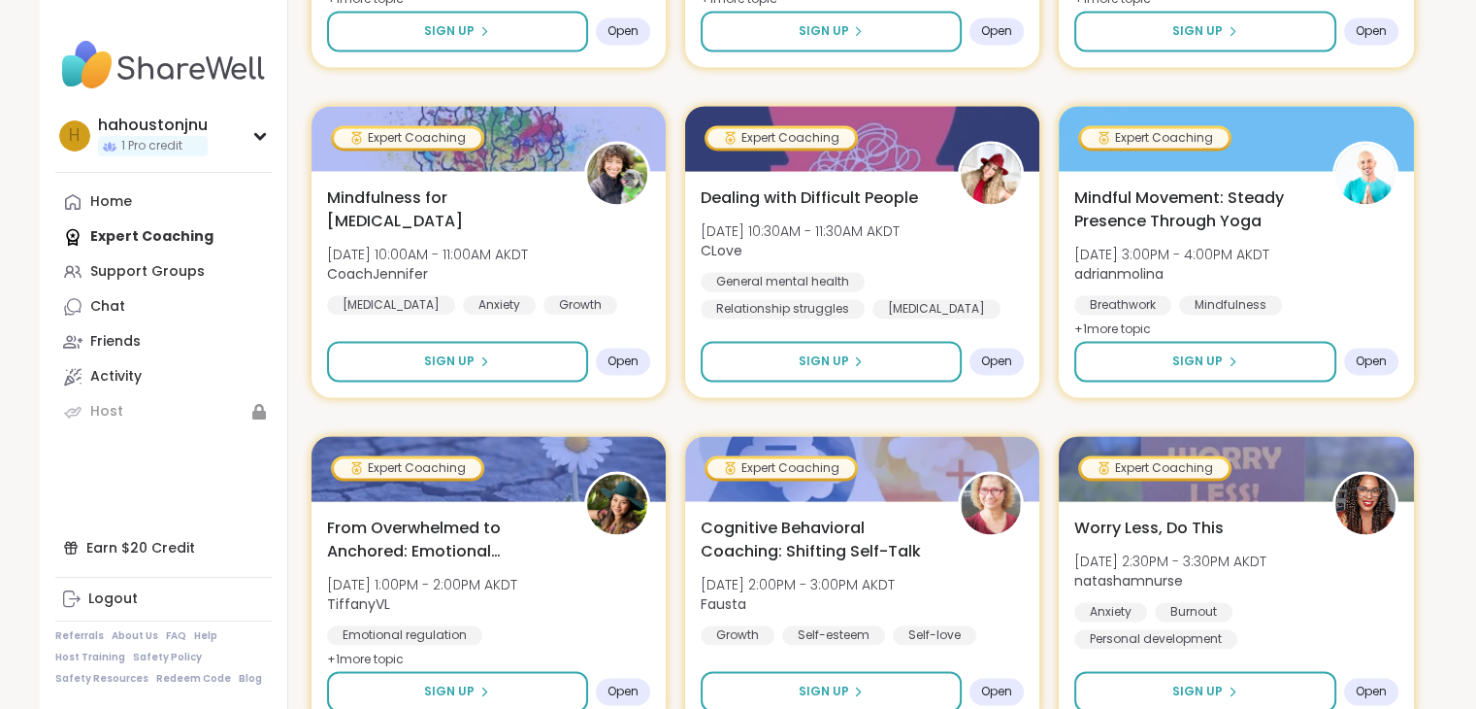
scroll to position [2922, 0]
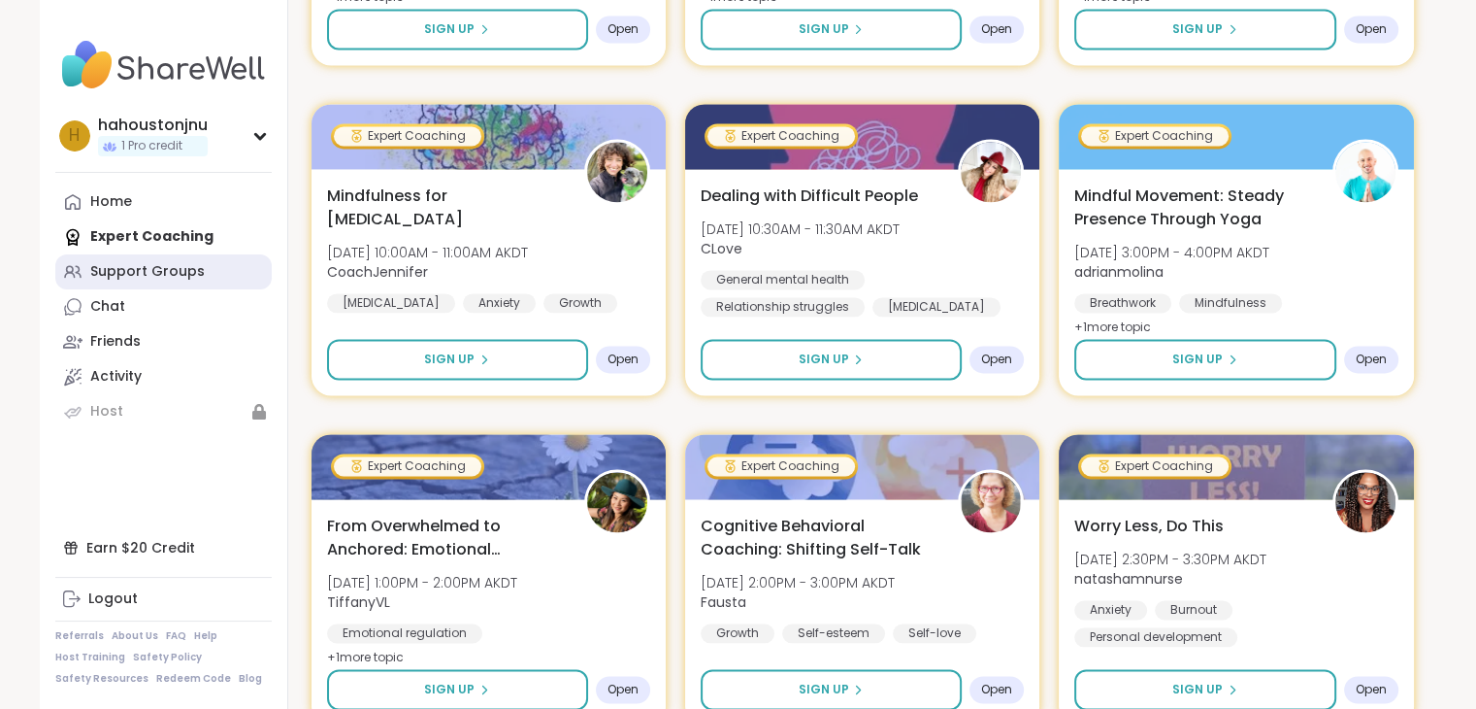
click at [170, 268] on div "Support Groups" at bounding box center [147, 271] width 115 height 19
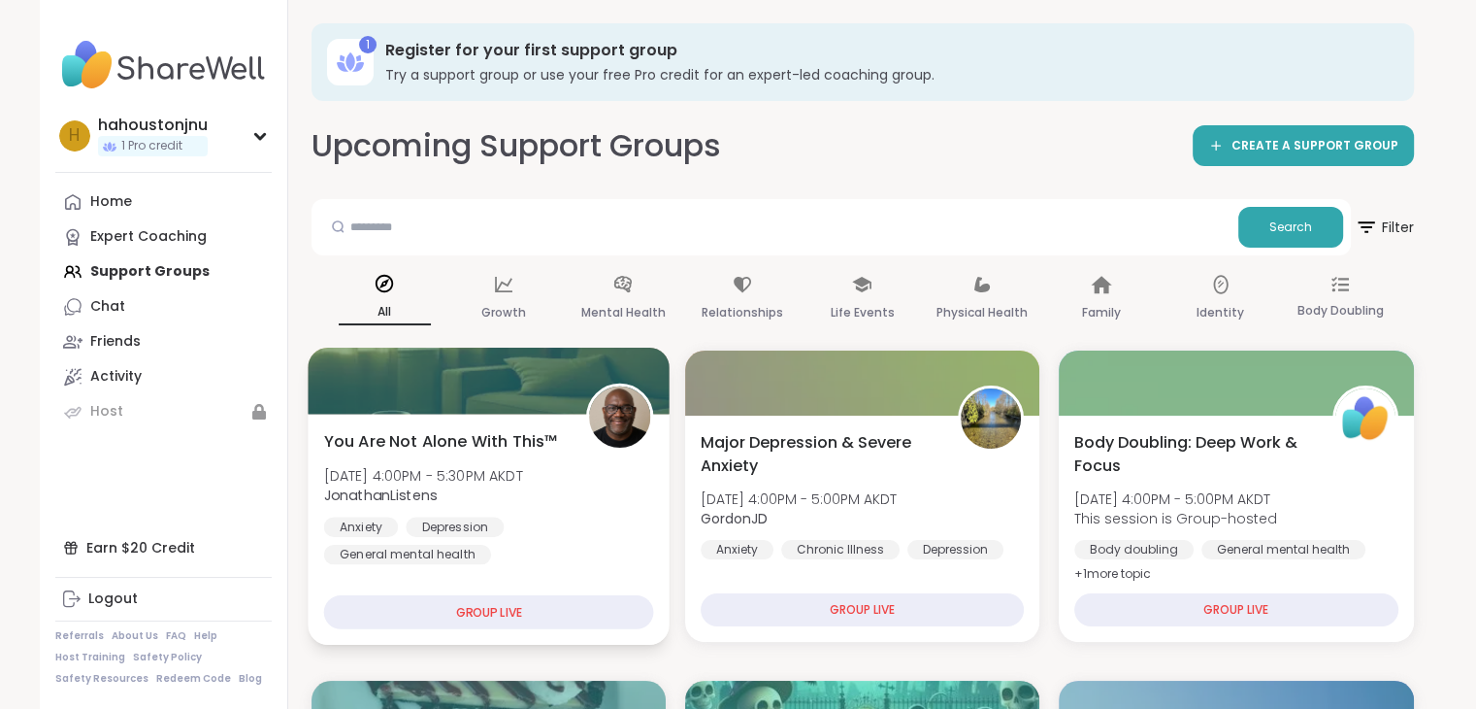
click at [516, 569] on div "You Are Not Alone With This™ [DATE] 4:00PM - 5:30PM AKDT JonathanListens Anxiet…" at bounding box center [489, 529] width 362 height 231
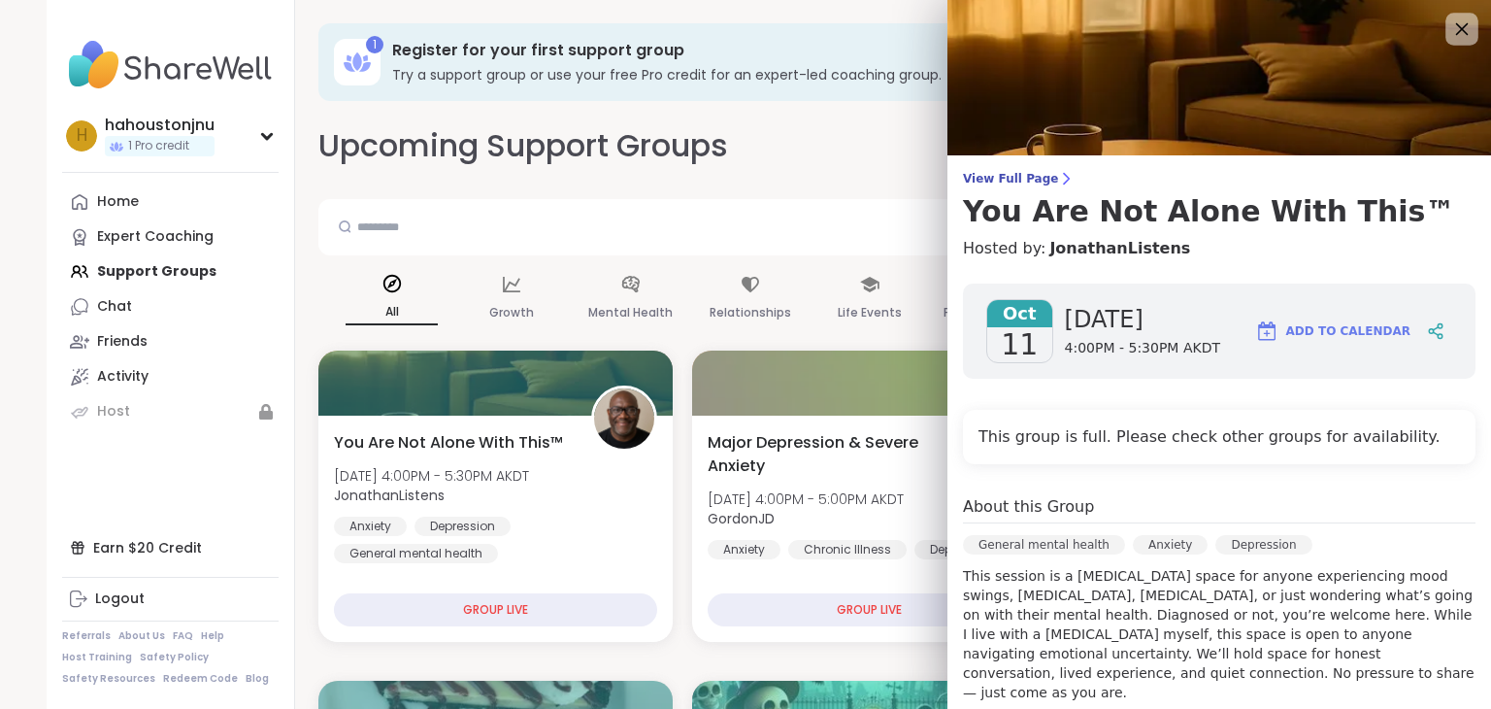
click at [1449, 21] on icon at bounding box center [1461, 29] width 24 height 24
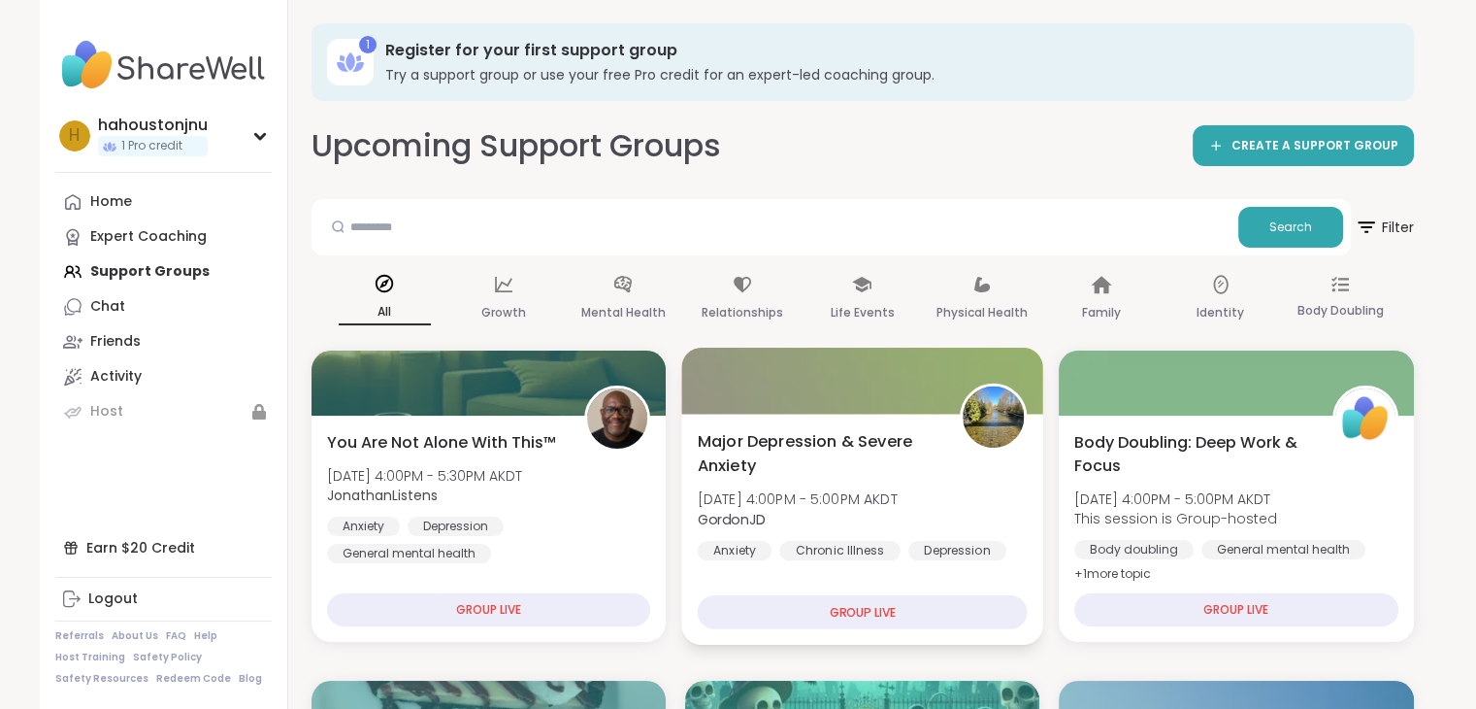
click at [986, 586] on div "Major [MEDICAL_DATA] & Severe Anxiety [DATE] 4:00PM - 5:00PM AKDT GordonJD Anxi…" at bounding box center [862, 529] width 362 height 231
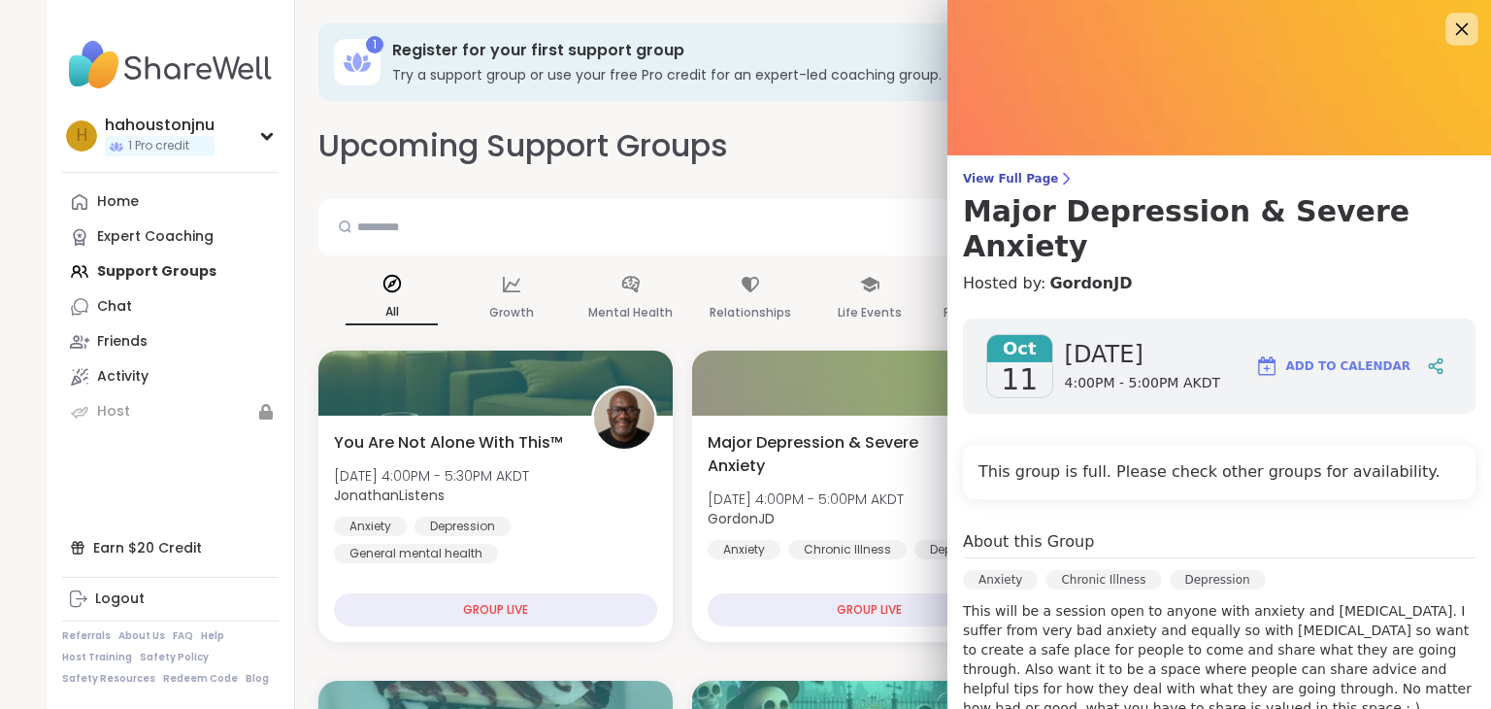
click at [1456, 28] on icon at bounding box center [1462, 29] width 13 height 13
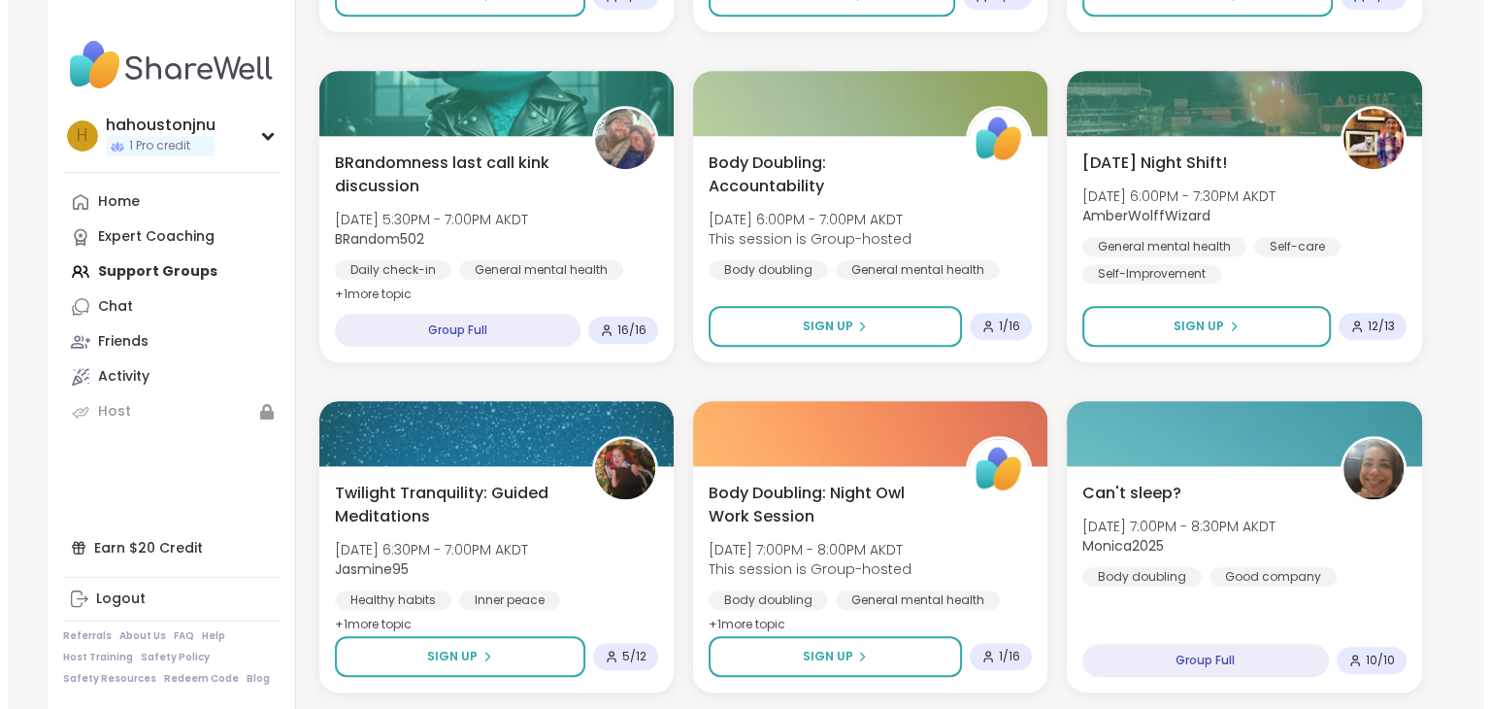
scroll to position [1272, 0]
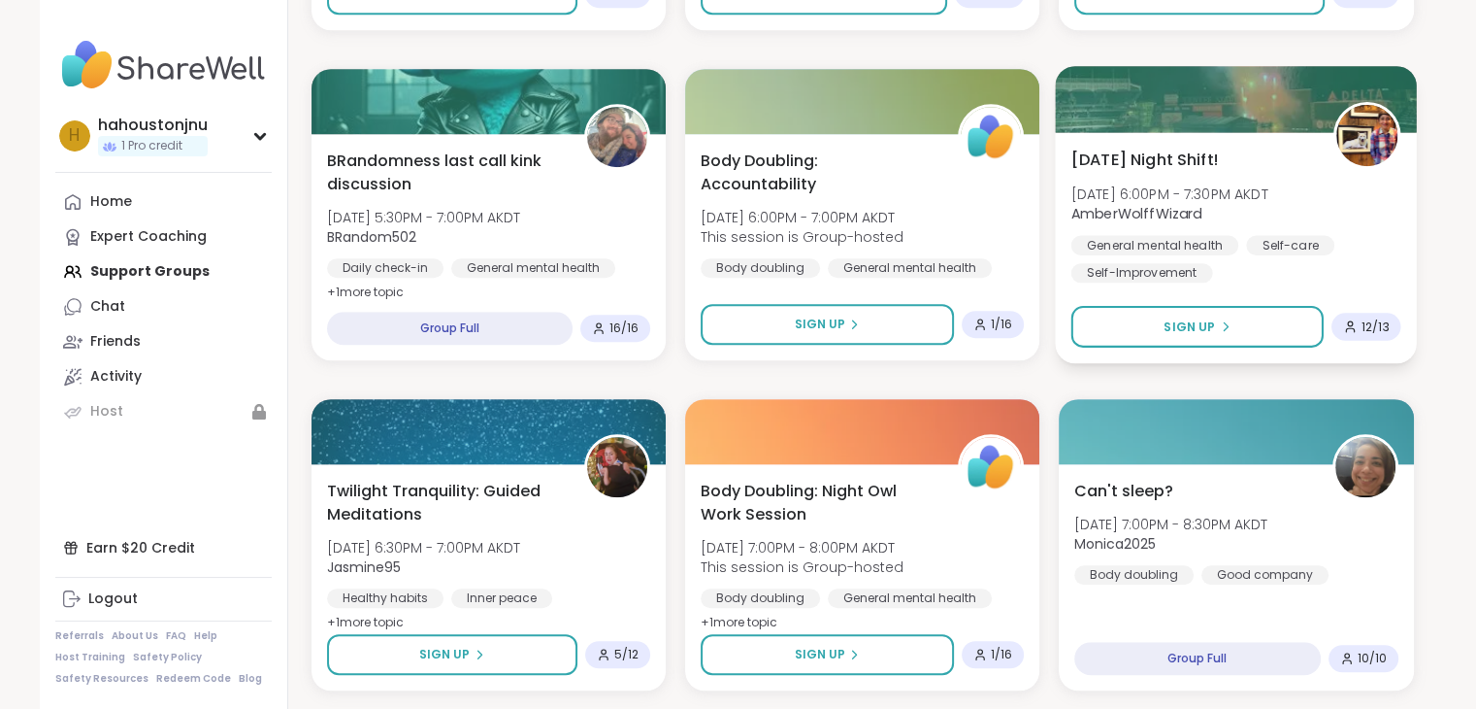
click at [1359, 239] on div "General mental health Self-care [MEDICAL_DATA]" at bounding box center [1237, 259] width 330 height 48
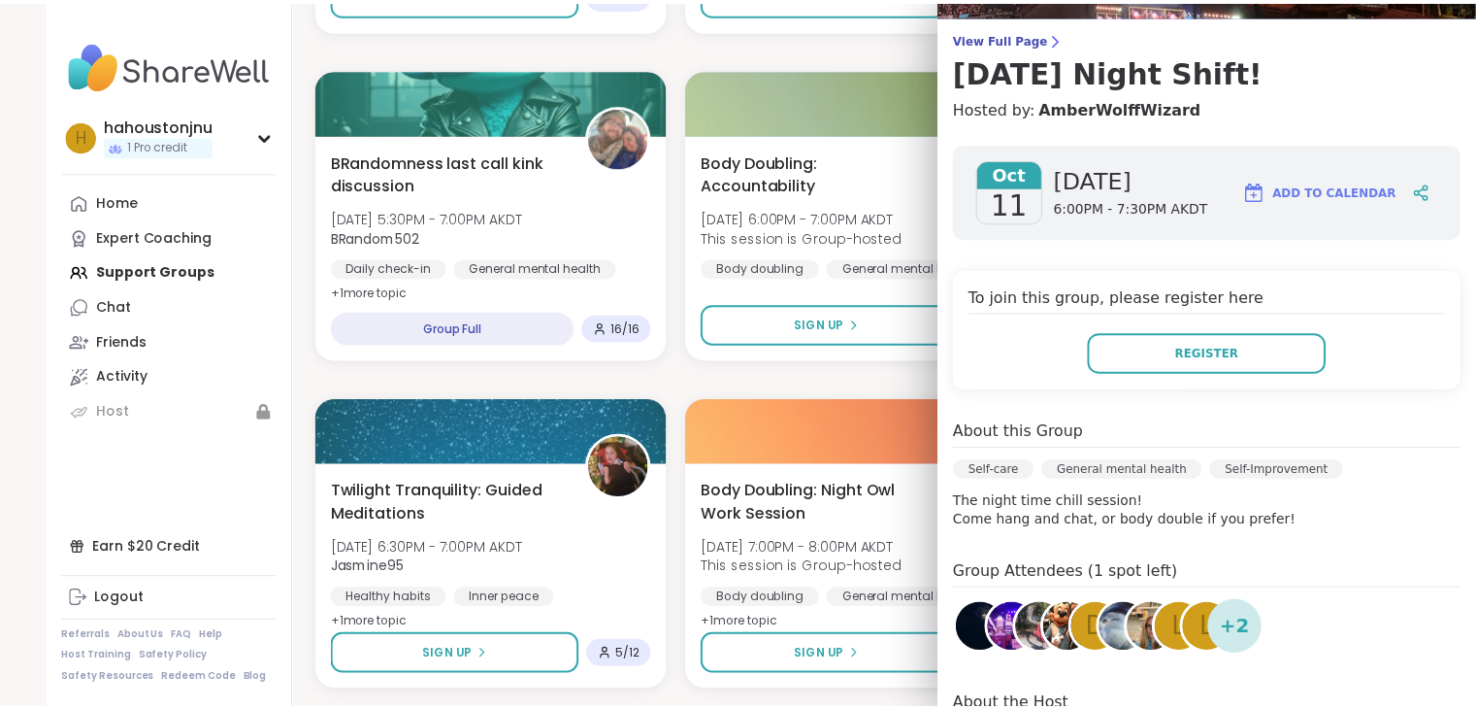
scroll to position [0, 0]
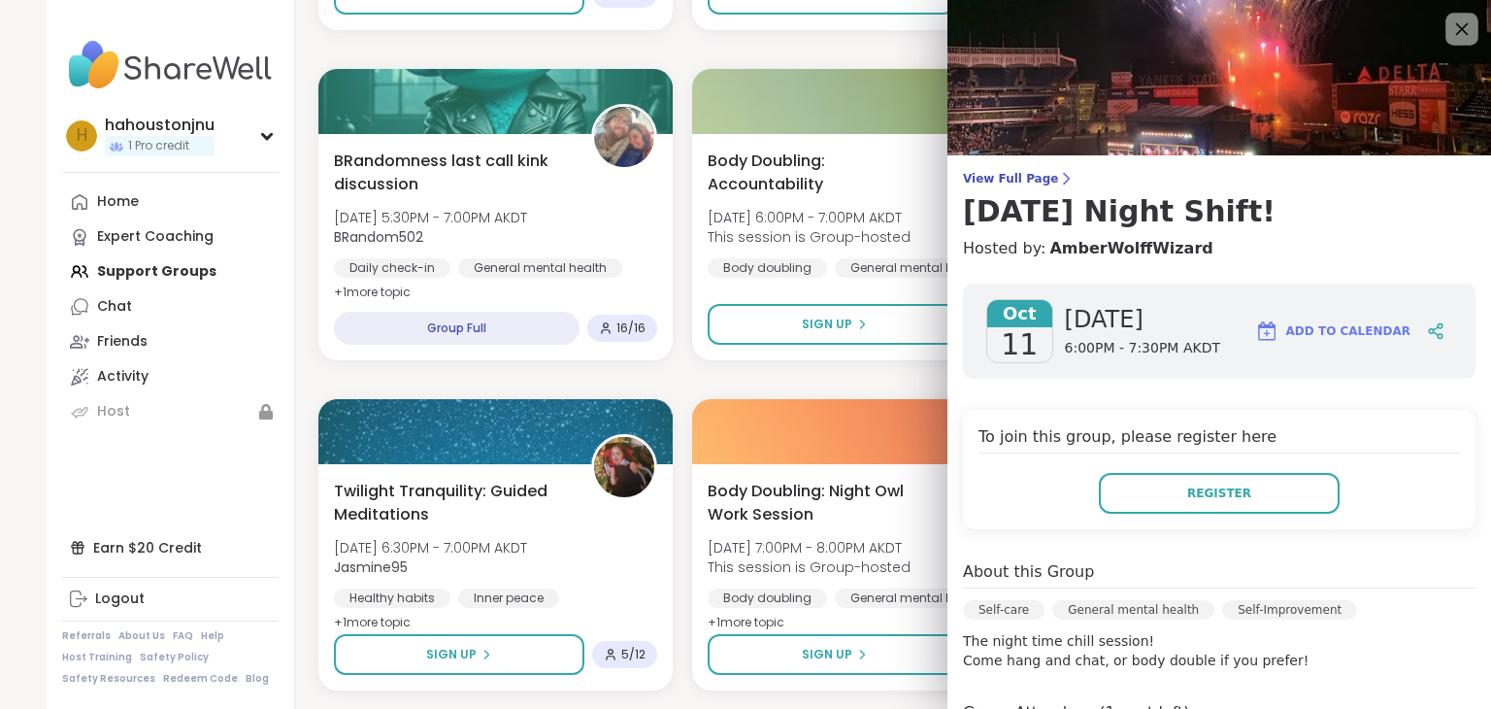
click at [1449, 35] on icon at bounding box center [1461, 29] width 24 height 24
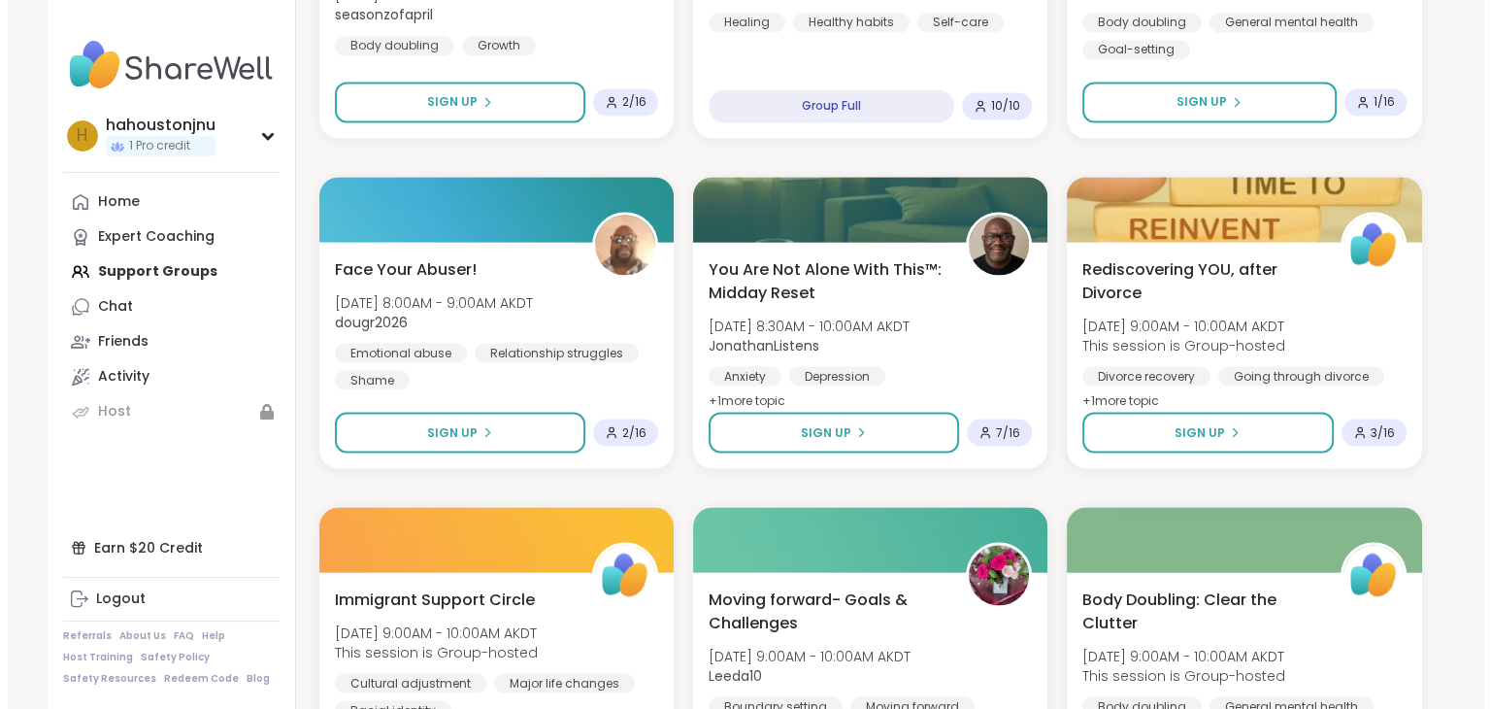
scroll to position [3475, 0]
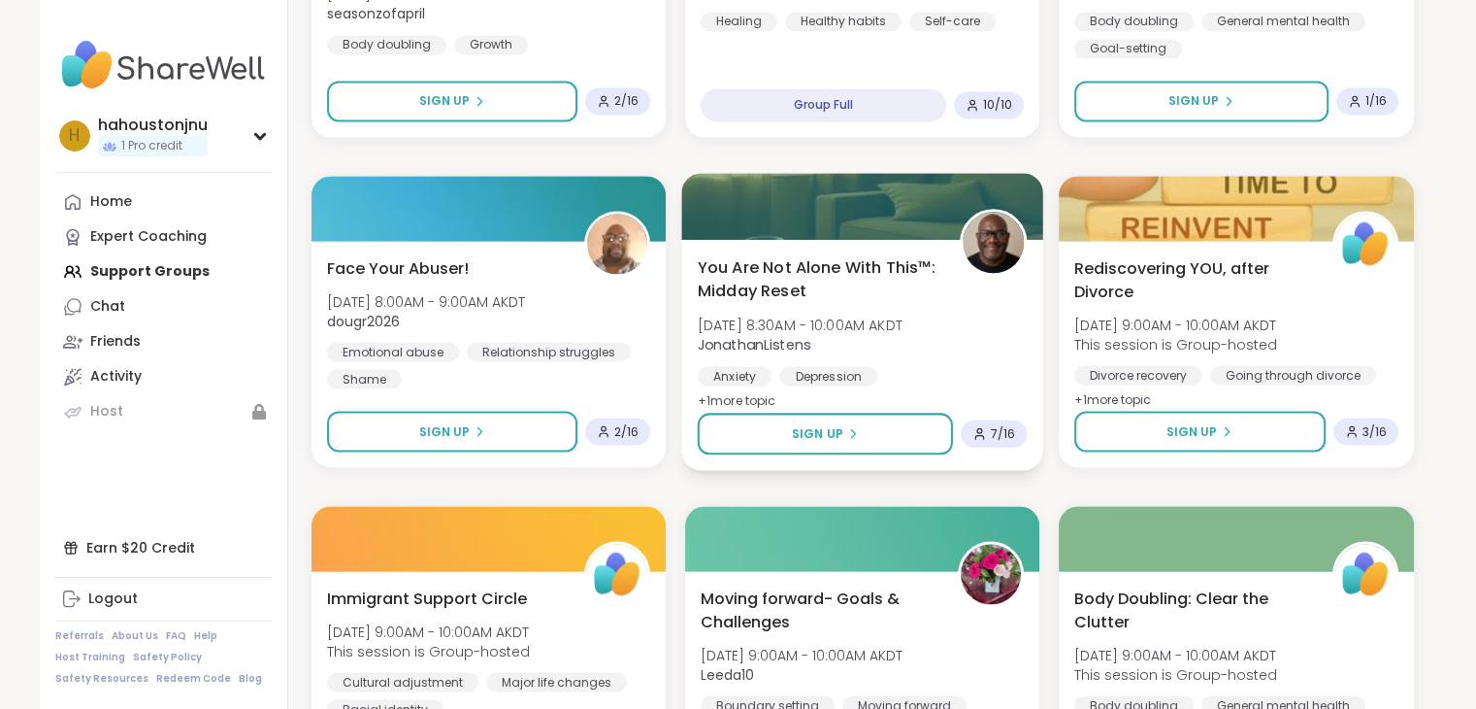
click at [839, 281] on span "You Are Not Alone With This™: Midday Reset" at bounding box center [817, 278] width 241 height 48
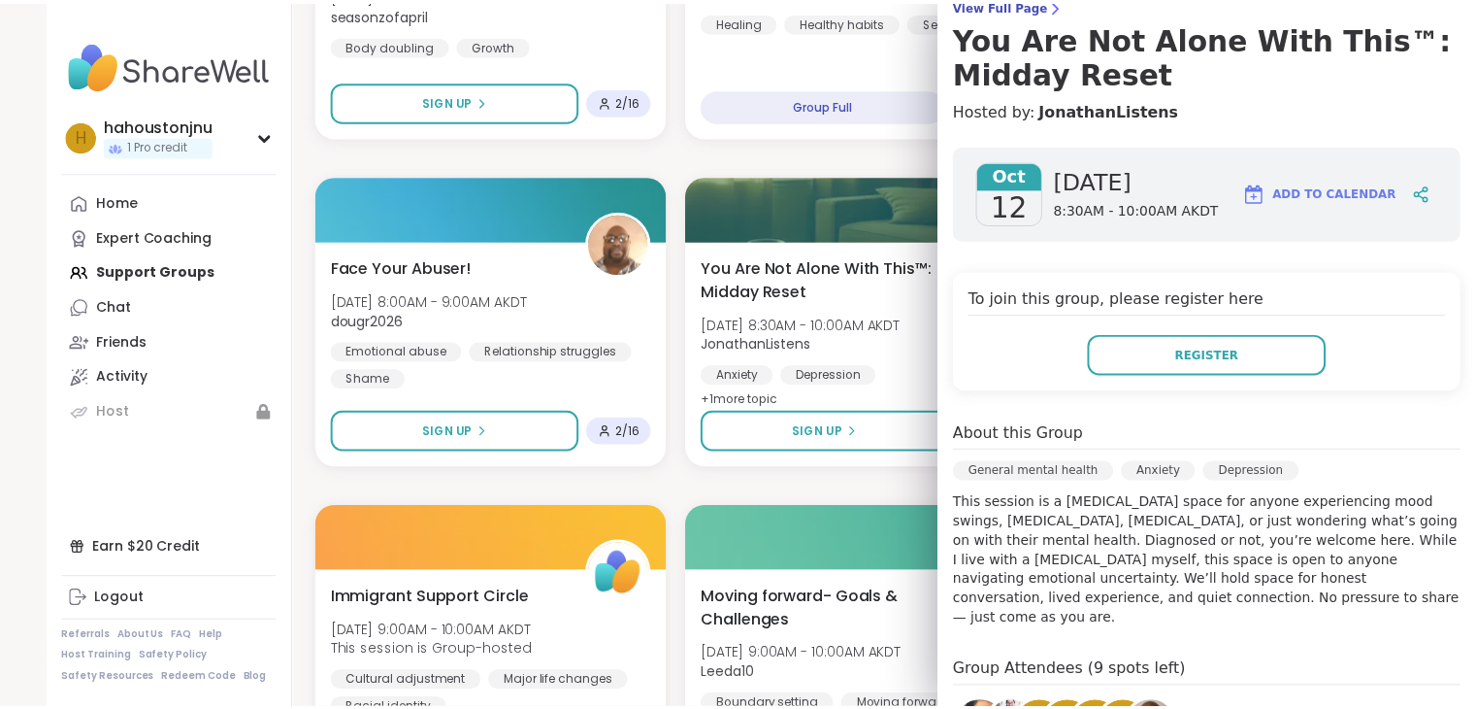
scroll to position [175, 0]
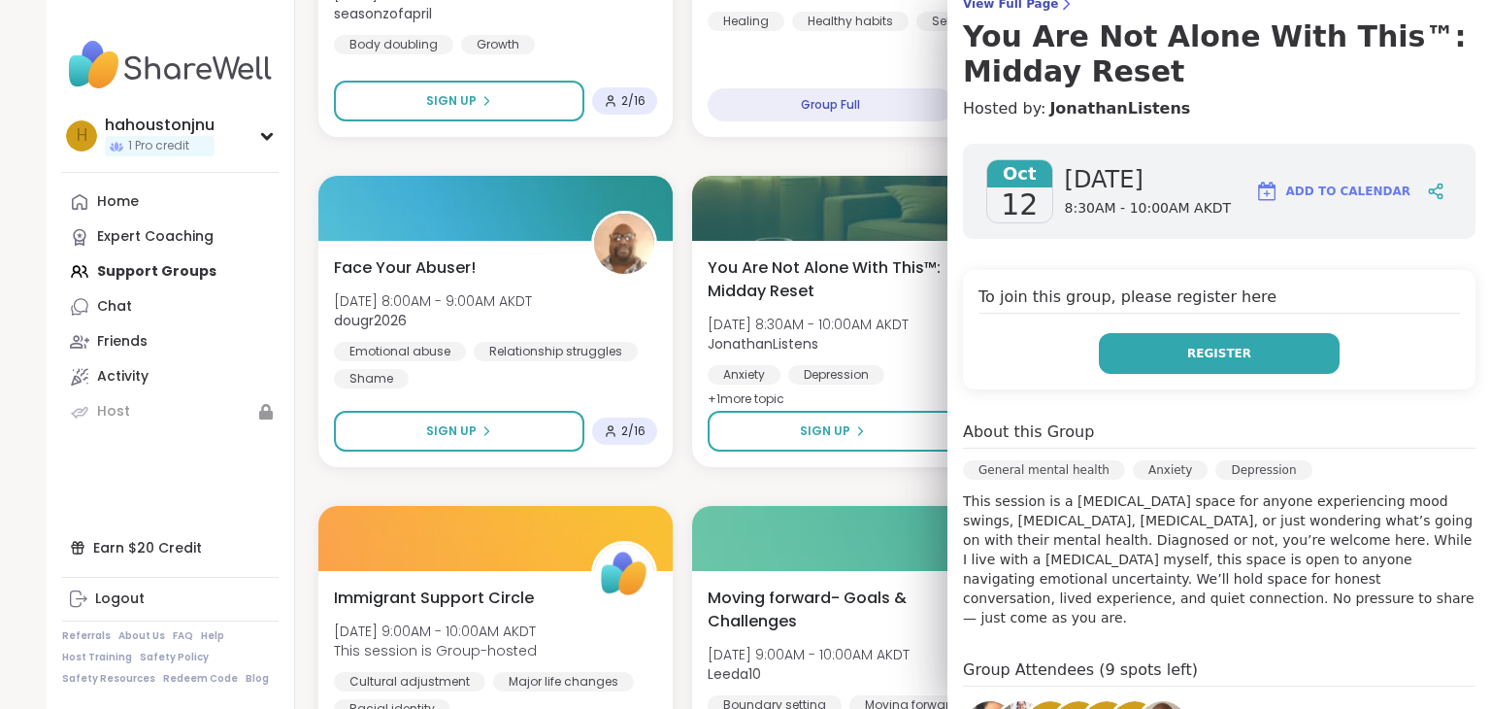
click at [1130, 338] on button "Register" at bounding box center [1219, 353] width 241 height 41
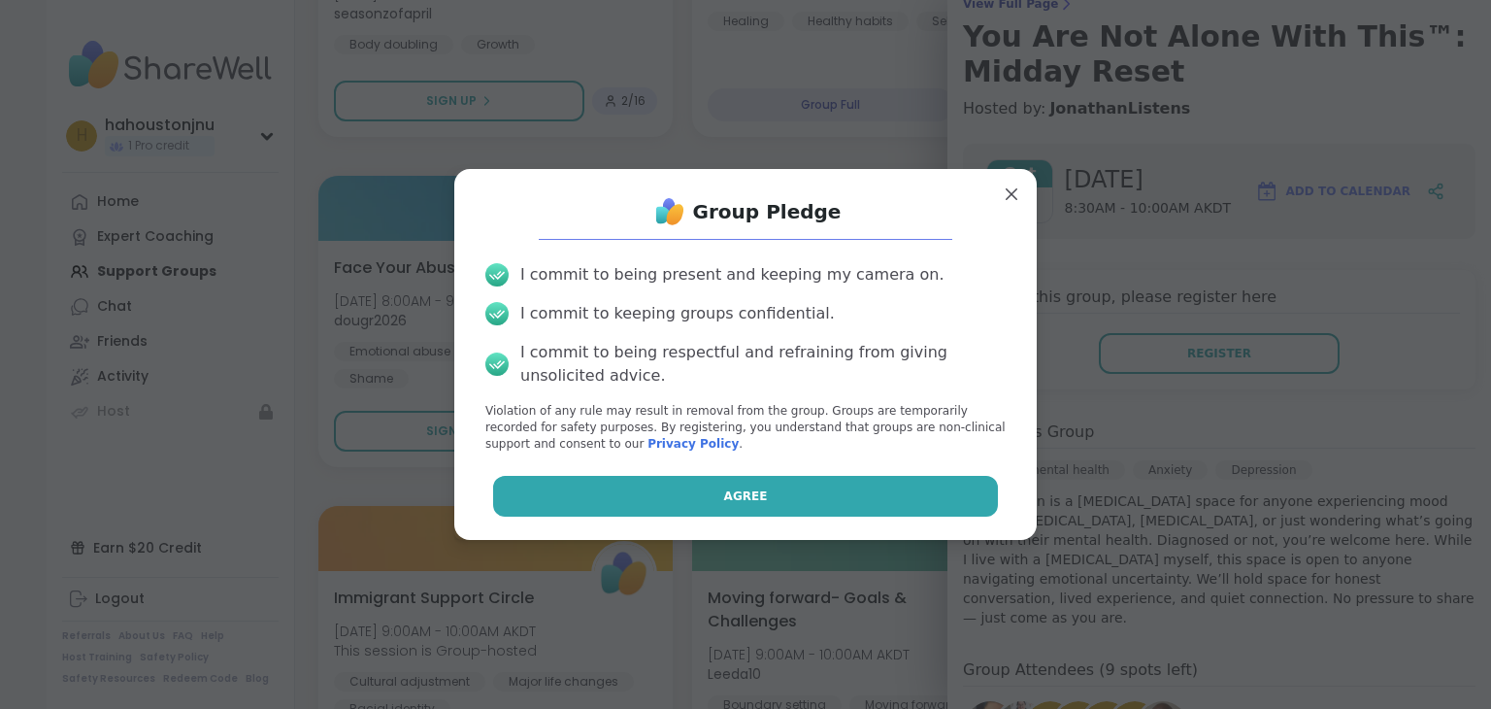
click at [915, 496] on button "Agree" at bounding box center [746, 496] width 506 height 41
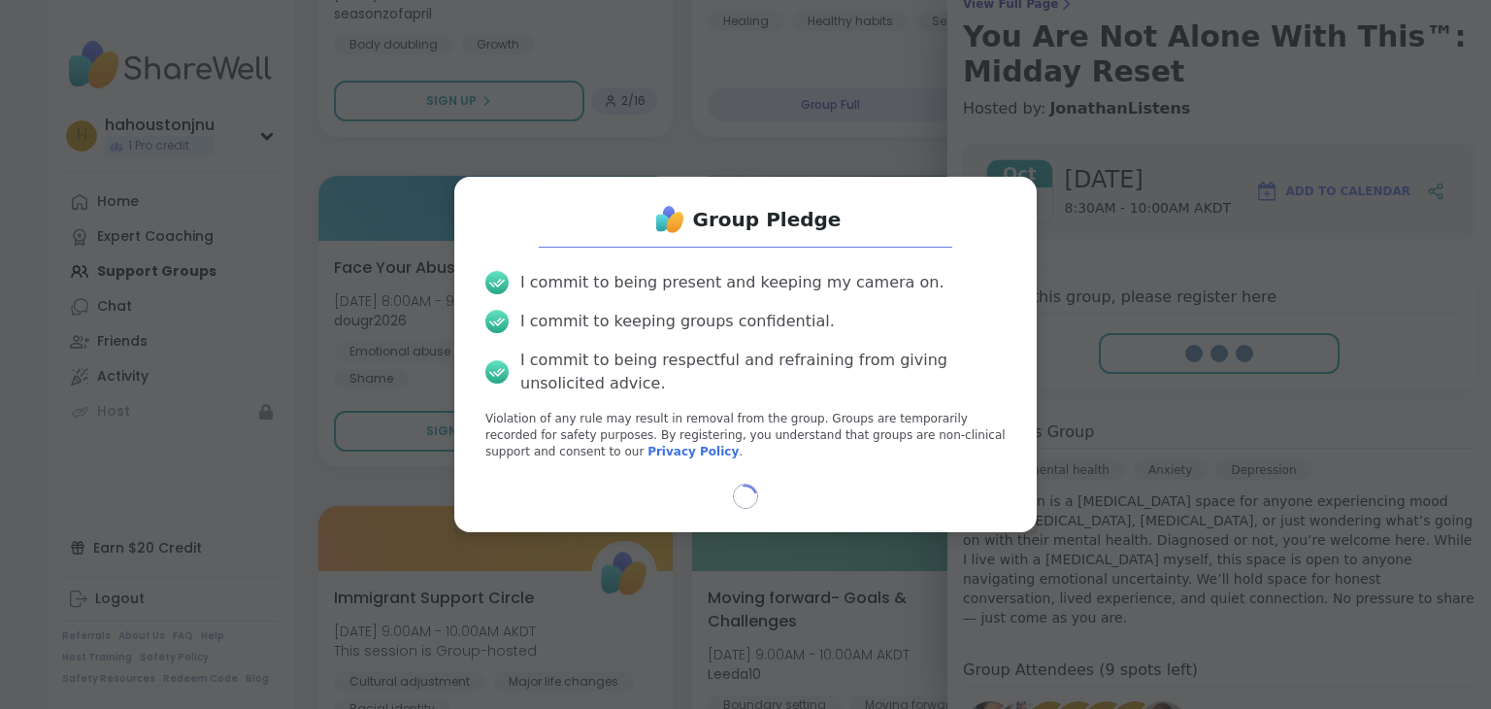
select select "**"
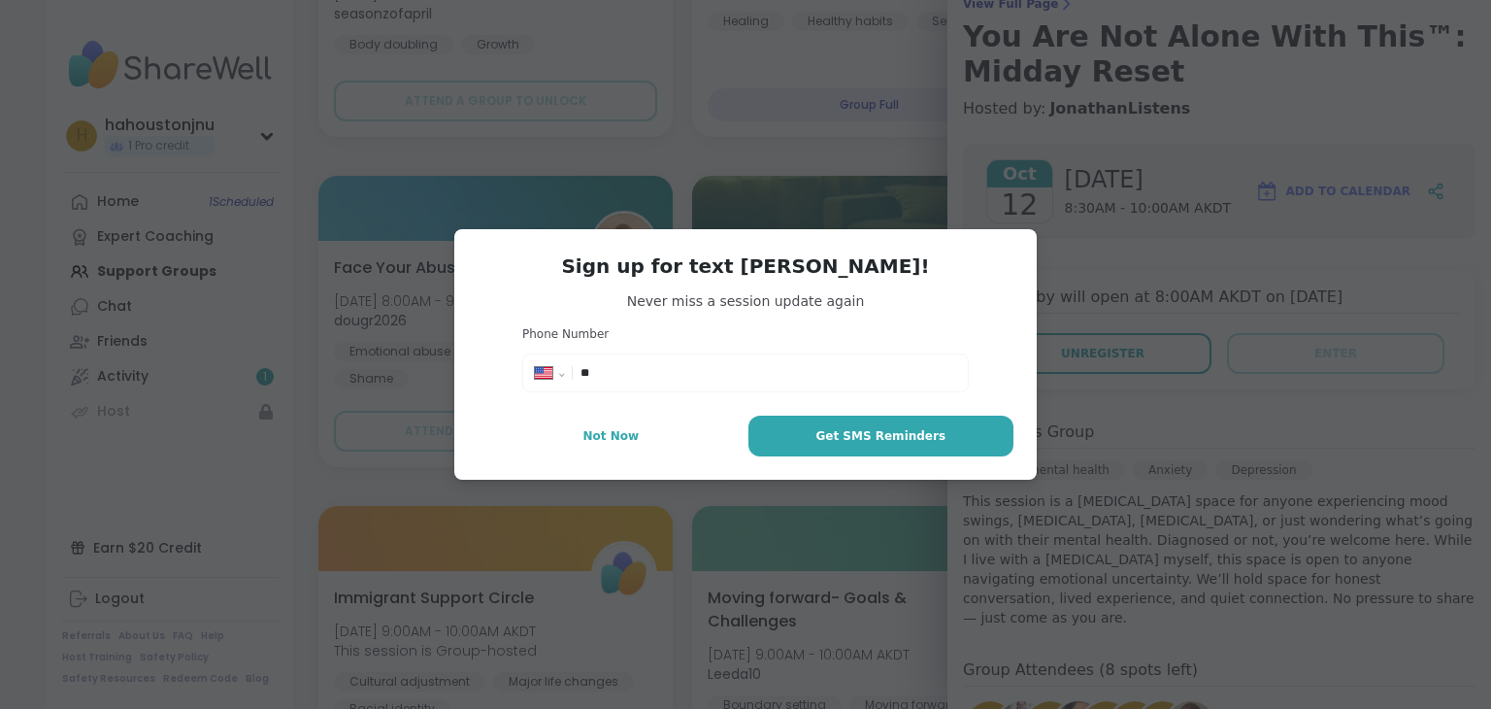
click at [732, 359] on div "**********" at bounding box center [745, 372] width 437 height 29
click at [641, 384] on div "**********" at bounding box center [745, 372] width 437 height 29
click at [590, 380] on input "**" at bounding box center [768, 372] width 376 height 19
type input "**********"
click at [810, 428] on button "Get SMS Reminders" at bounding box center [880, 435] width 265 height 41
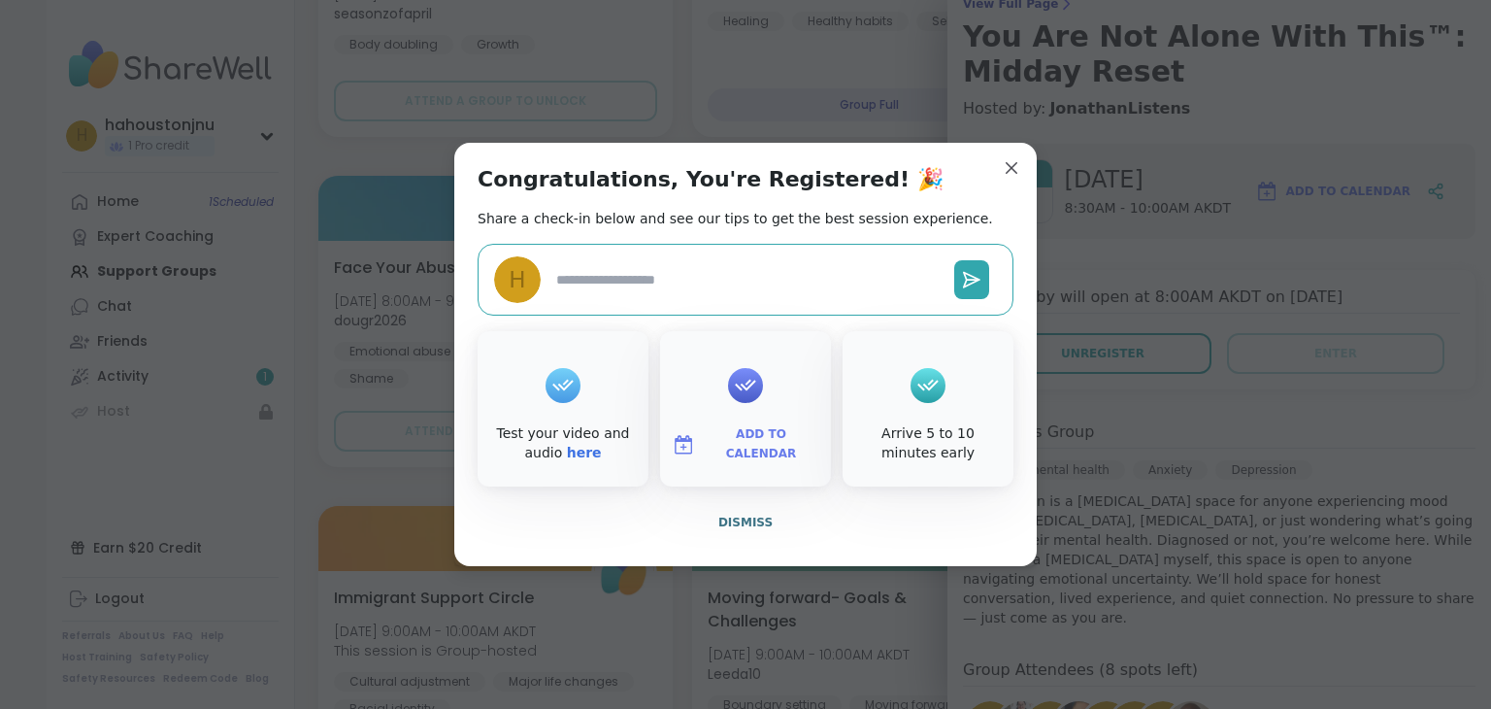
click at [719, 383] on div "Add to Calendar" at bounding box center [745, 408] width 171 height 155
click at [735, 387] on icon at bounding box center [745, 385] width 31 height 30
click at [729, 449] on span "Add to Calendar" at bounding box center [761, 444] width 116 height 38
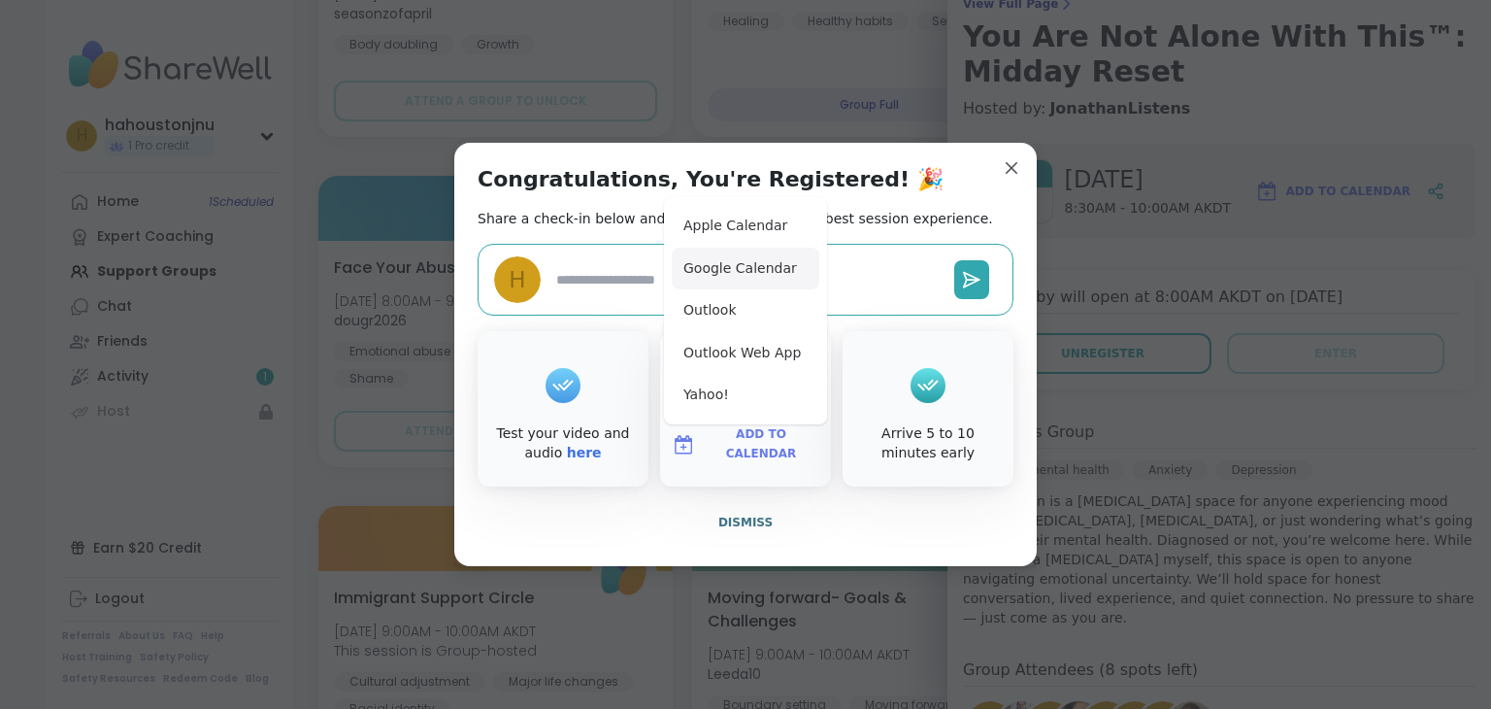
click at [719, 270] on button "Google Calendar" at bounding box center [746, 269] width 148 height 43
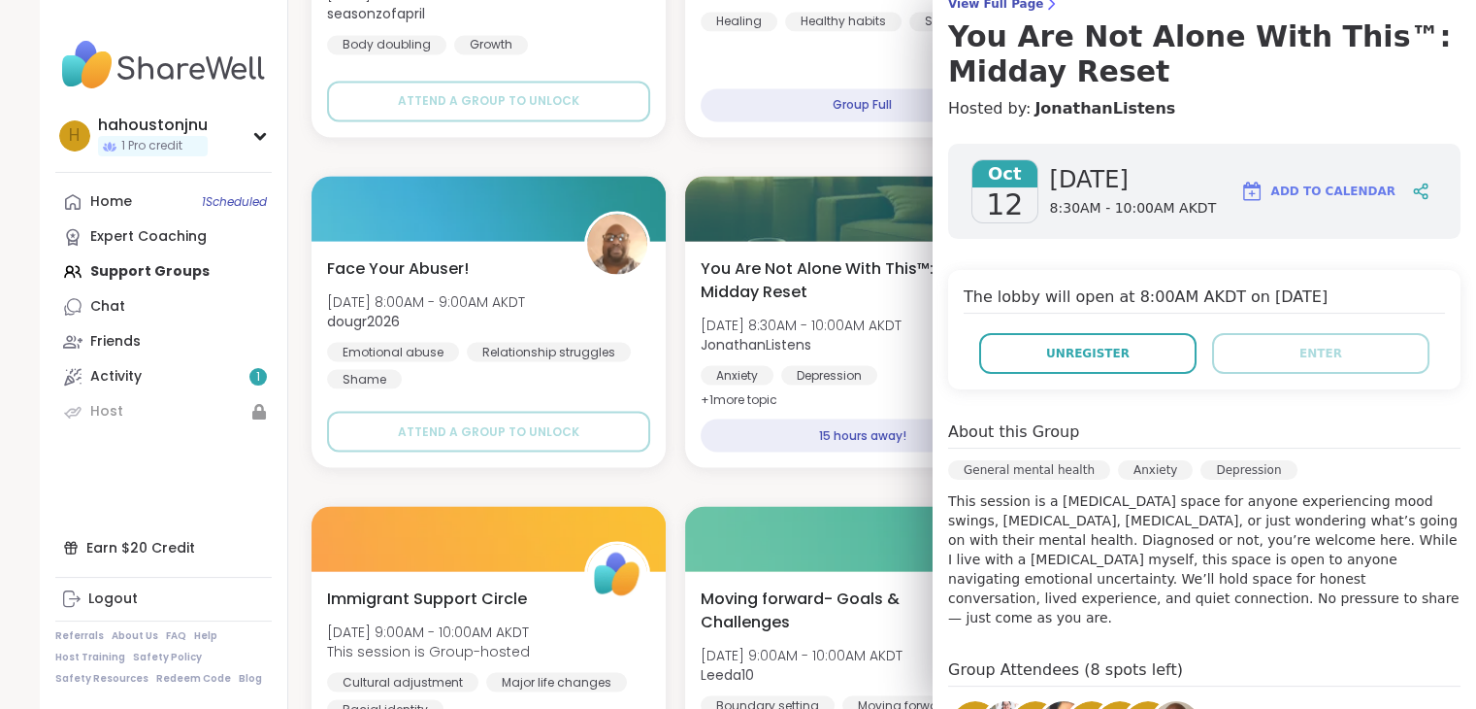
scroll to position [0, 0]
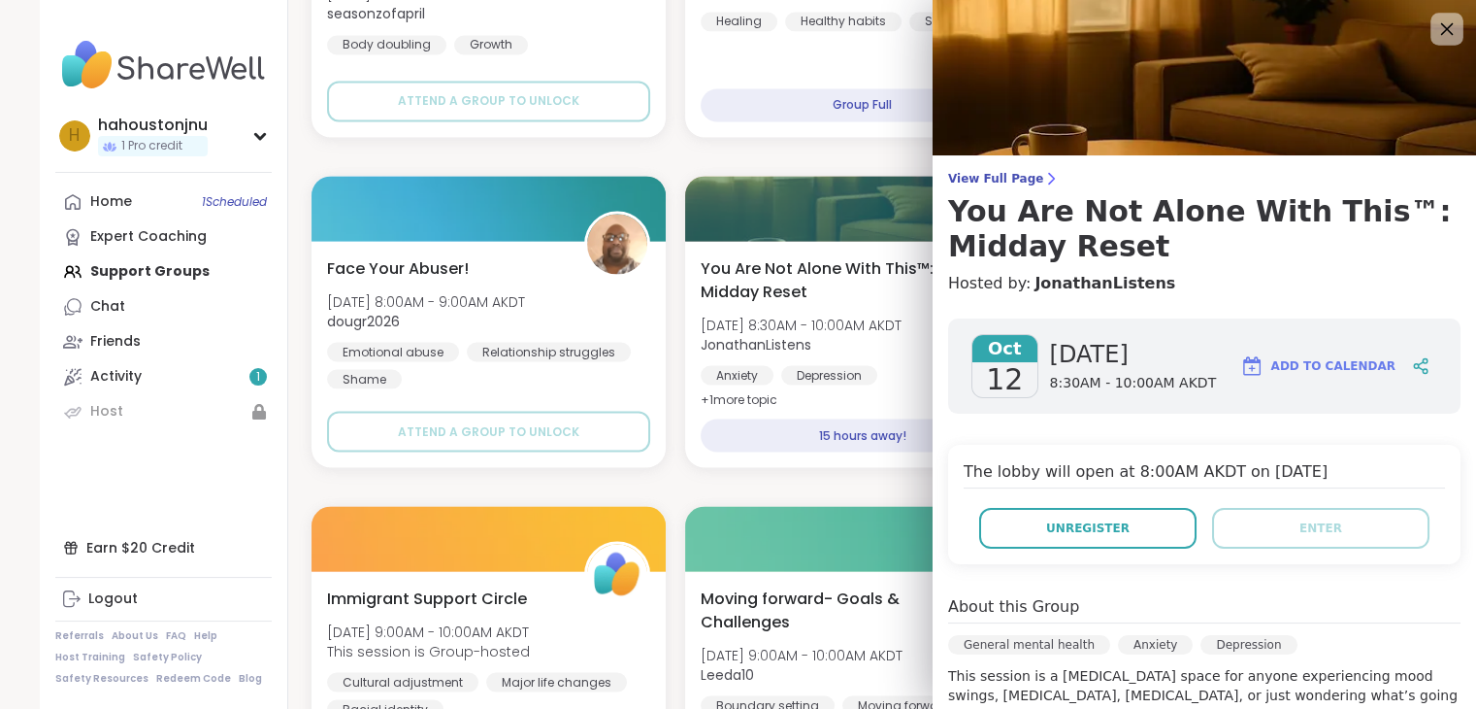
click at [1435, 26] on icon at bounding box center [1447, 29] width 24 height 24
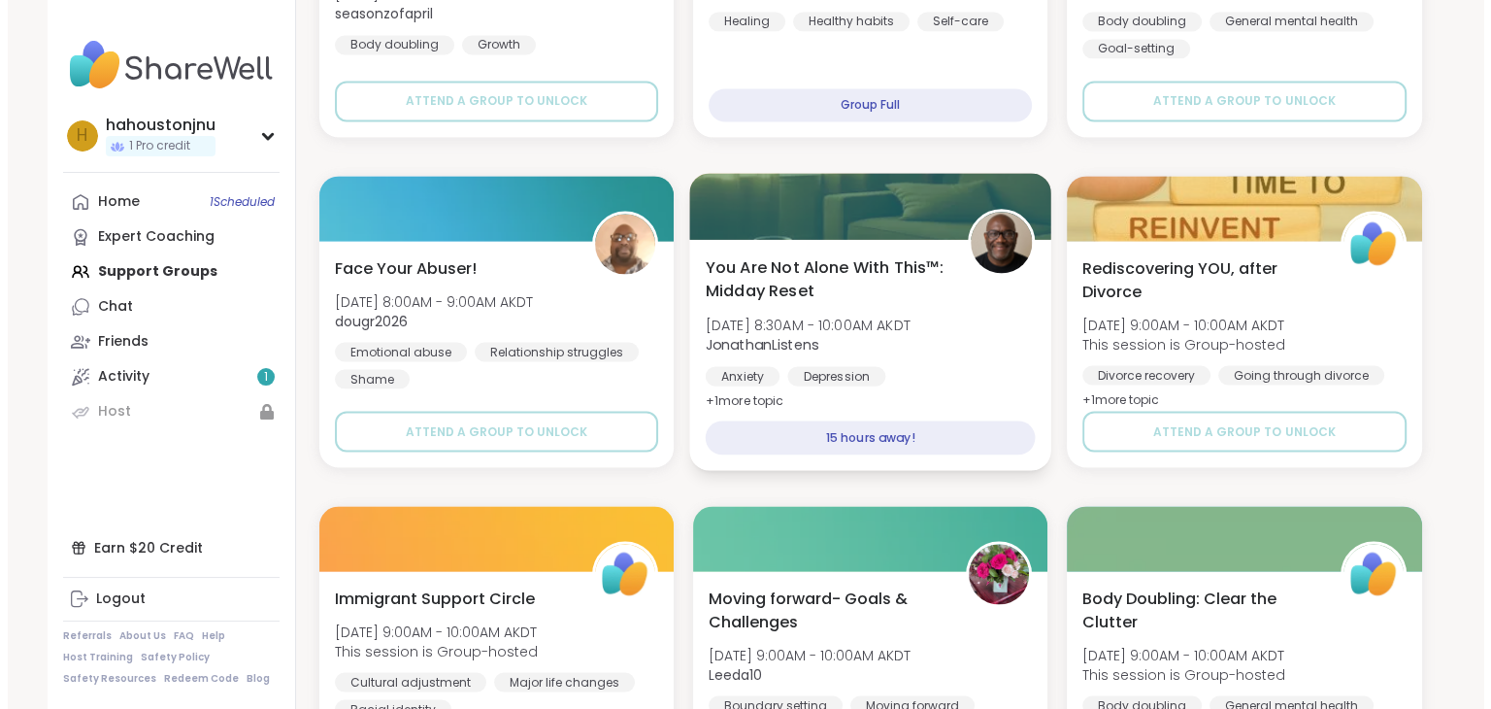
scroll to position [3642, 0]
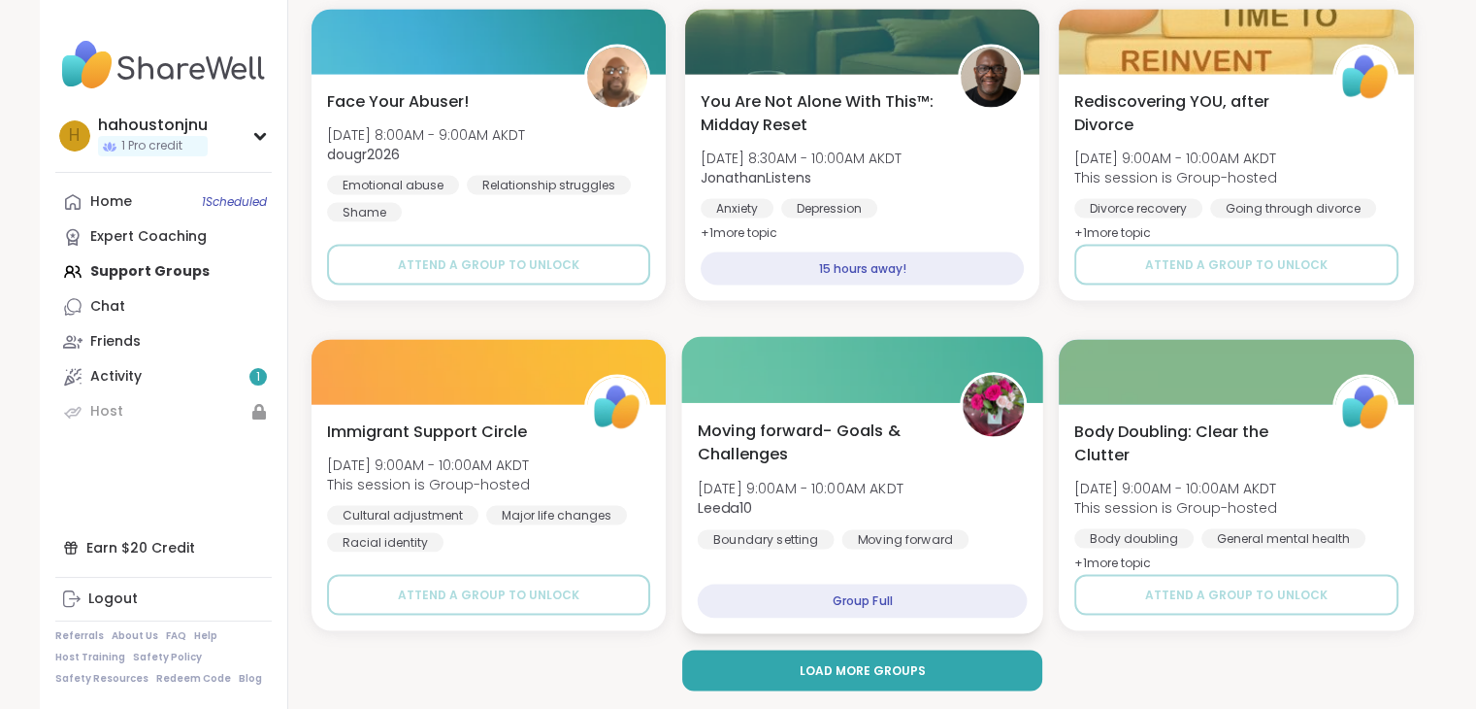
click at [985, 484] on div "Moving forward- Goals & Challenges [DATE] 9:00AM - 10:00AM AKDT Leeda10 Boundar…" at bounding box center [862, 482] width 330 height 131
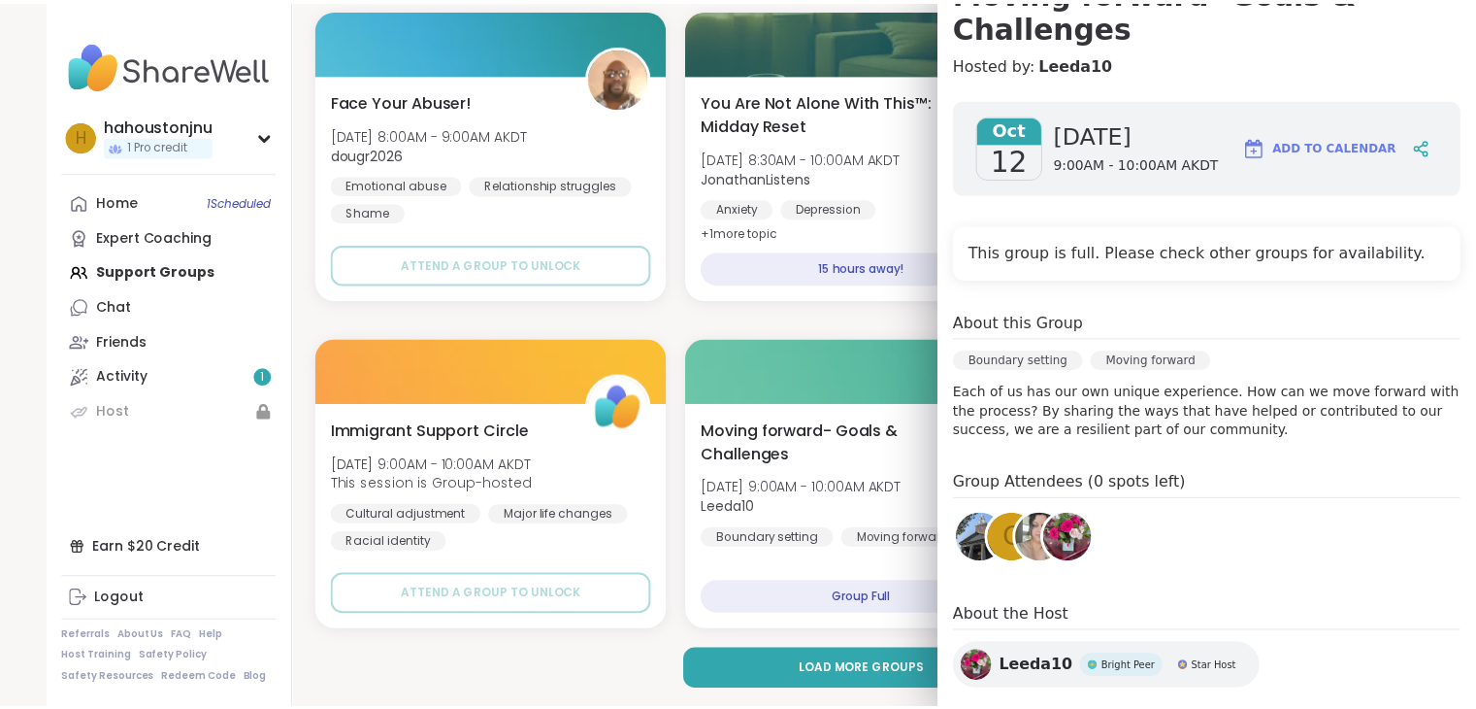
scroll to position [0, 0]
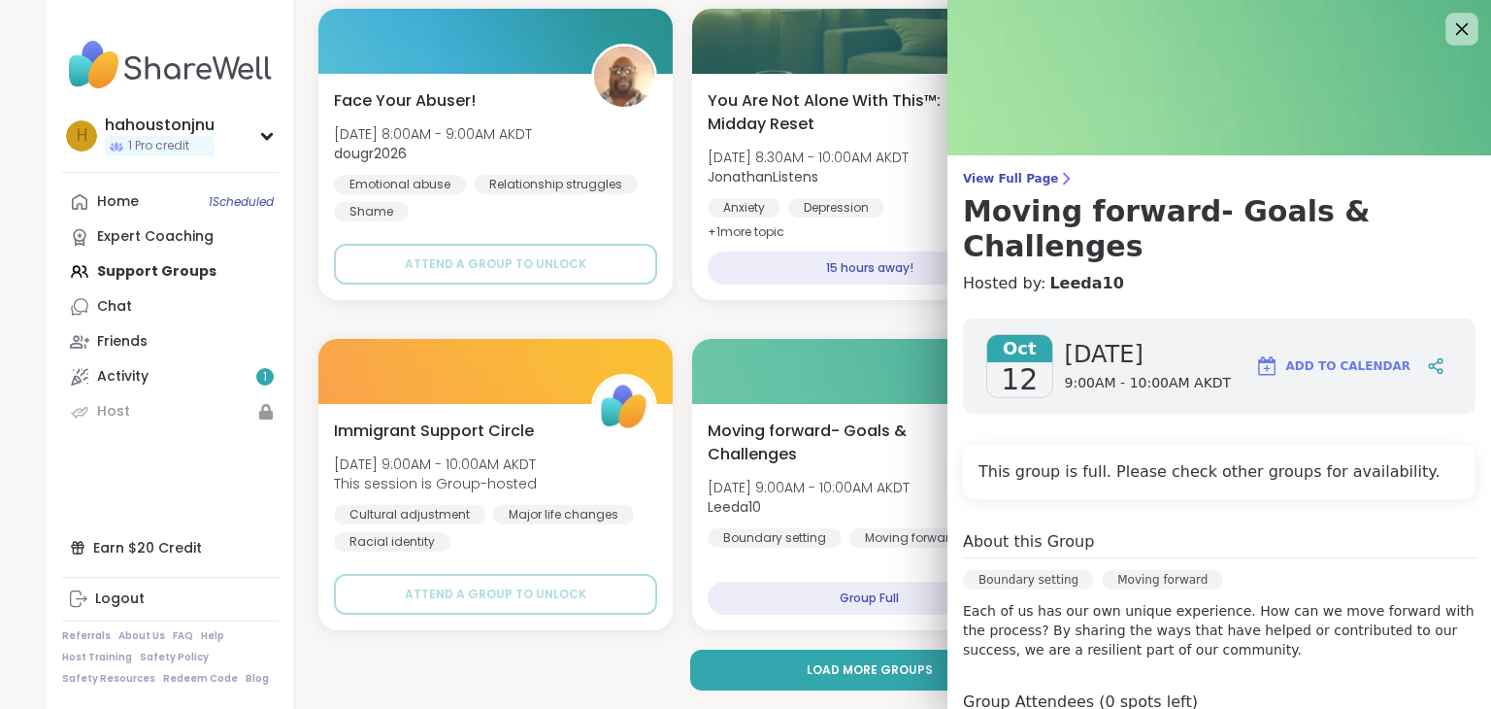
click at [1449, 37] on icon at bounding box center [1461, 29] width 24 height 24
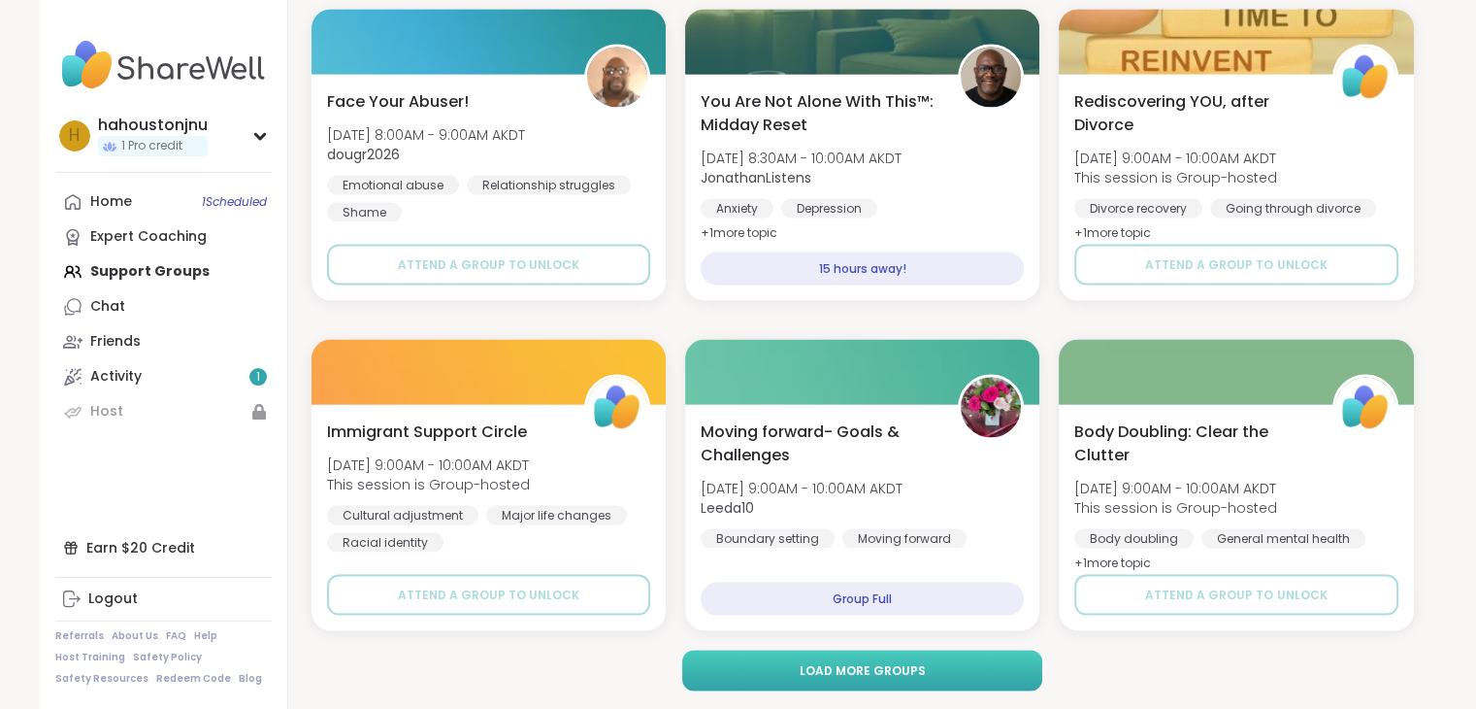
click at [997, 677] on button "Load more groups" at bounding box center [862, 669] width 360 height 41
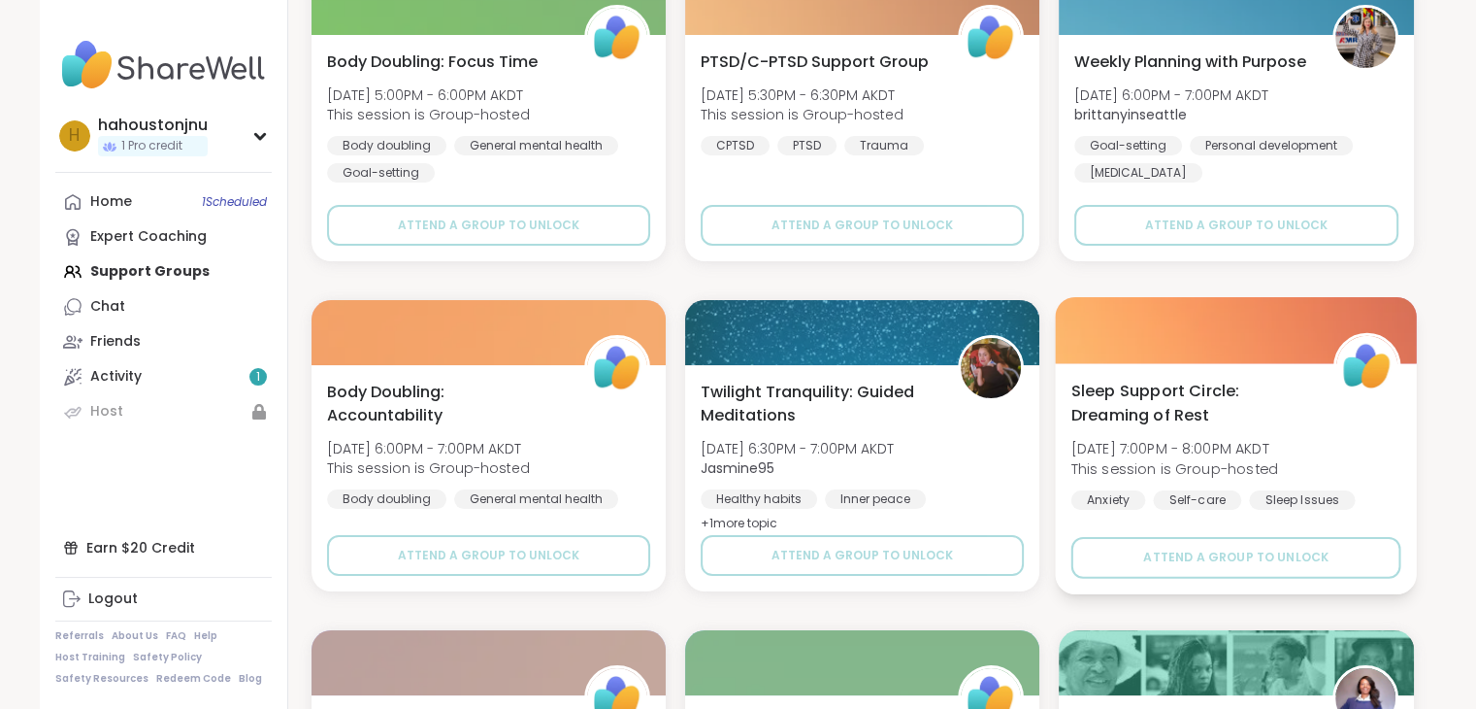
scroll to position [7300, 0]
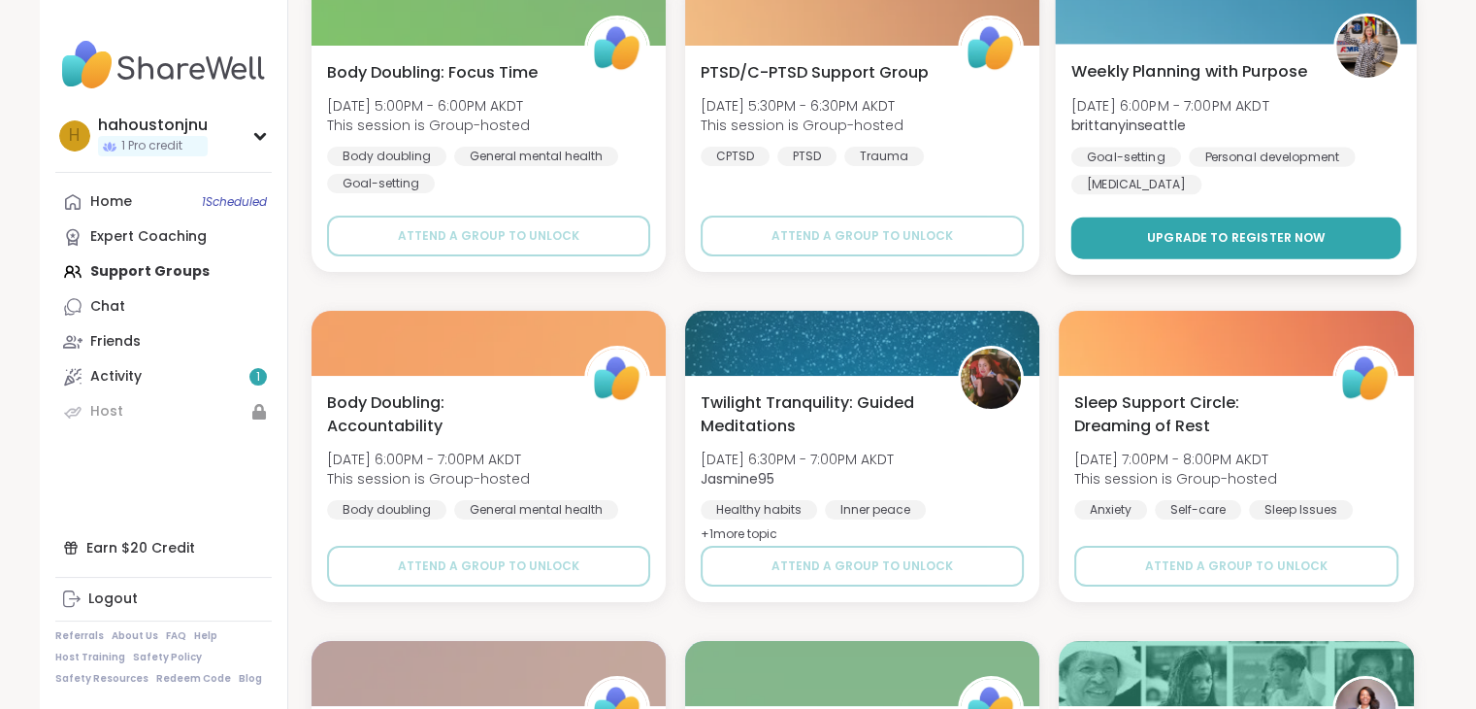
click at [1194, 222] on button "Upgrade to register now" at bounding box center [1237, 238] width 330 height 42
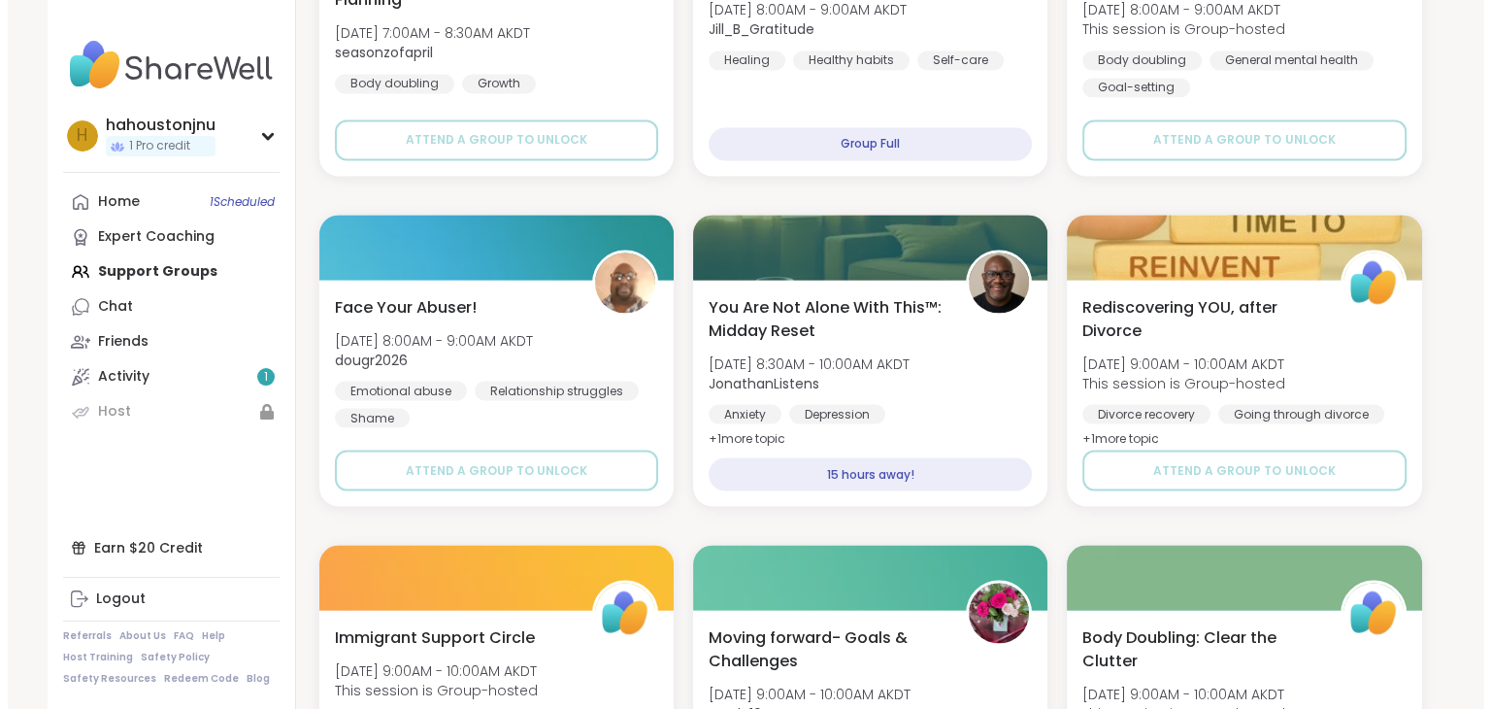
scroll to position [3433, 0]
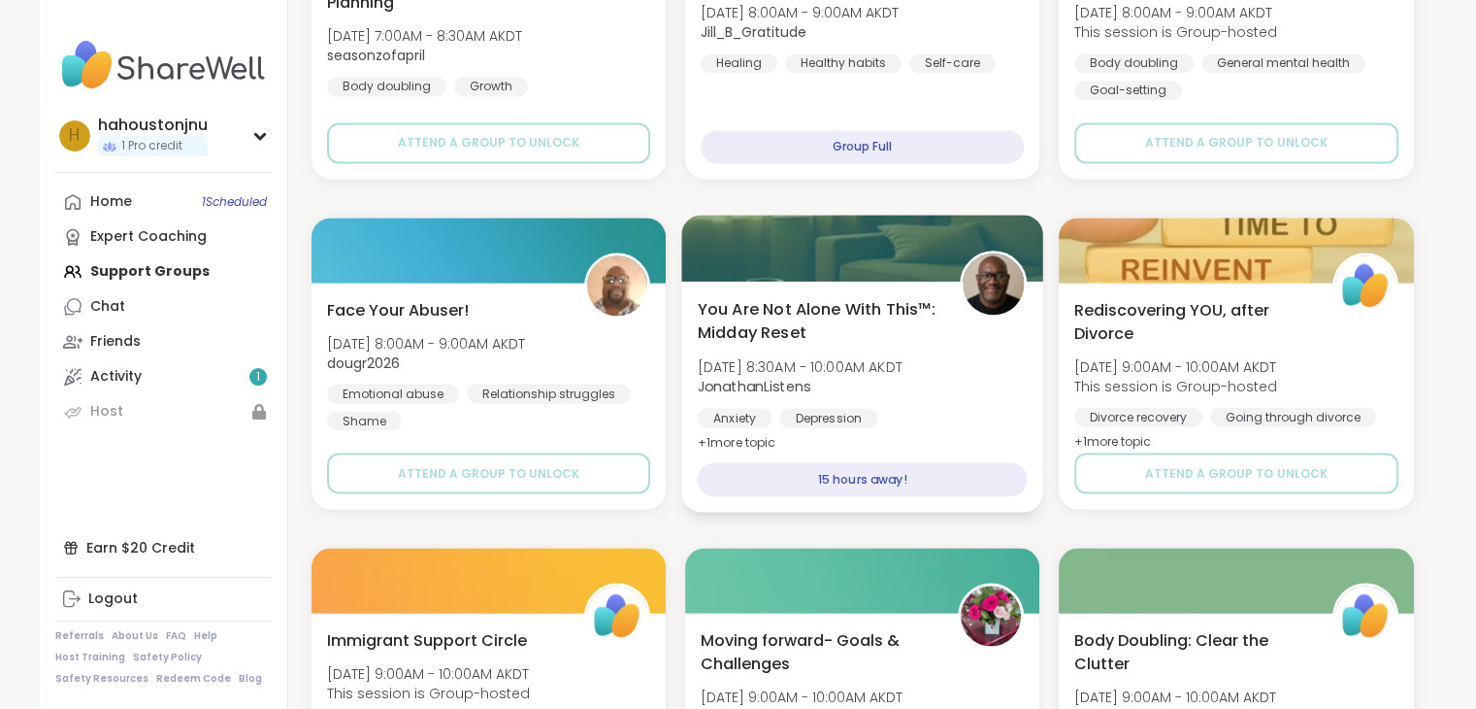
click at [768, 443] on span "+ 1 more topic" at bounding box center [736, 442] width 79 height 16
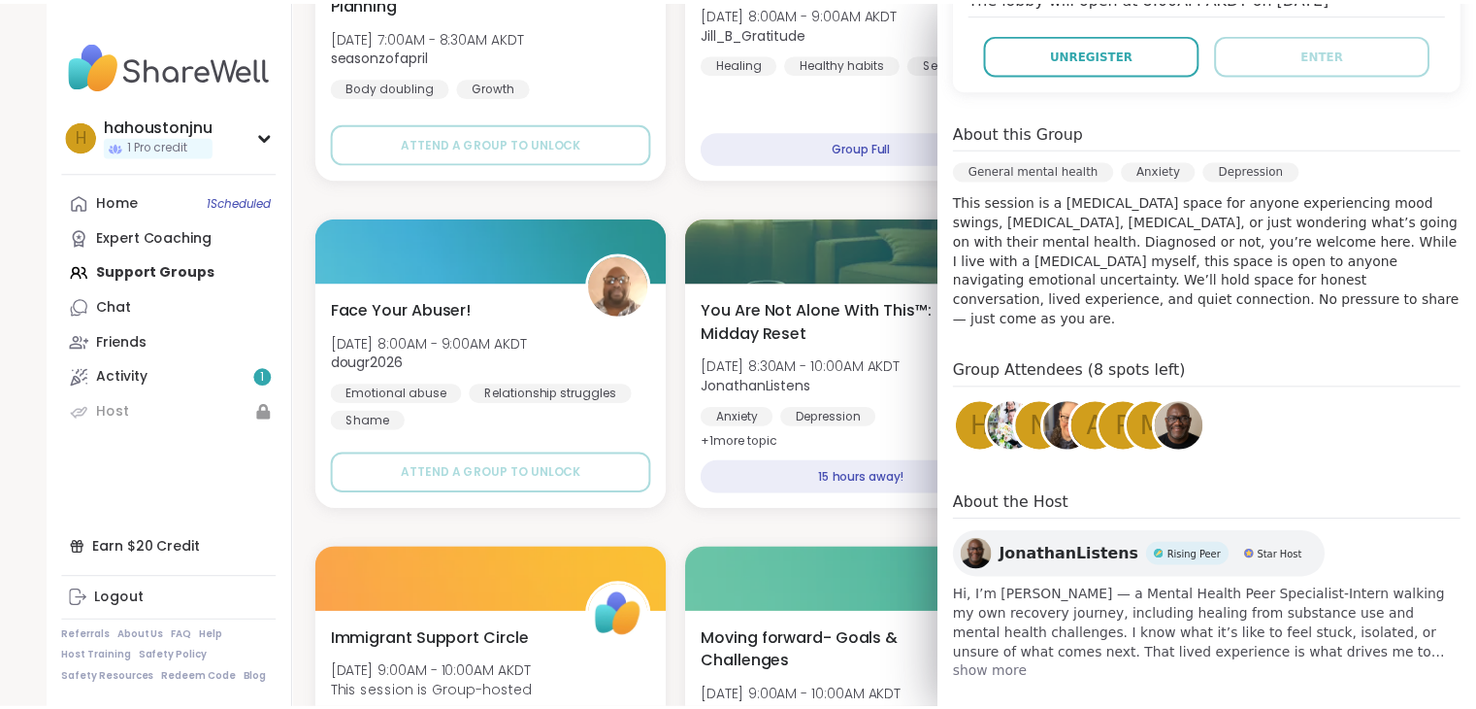
scroll to position [0, 0]
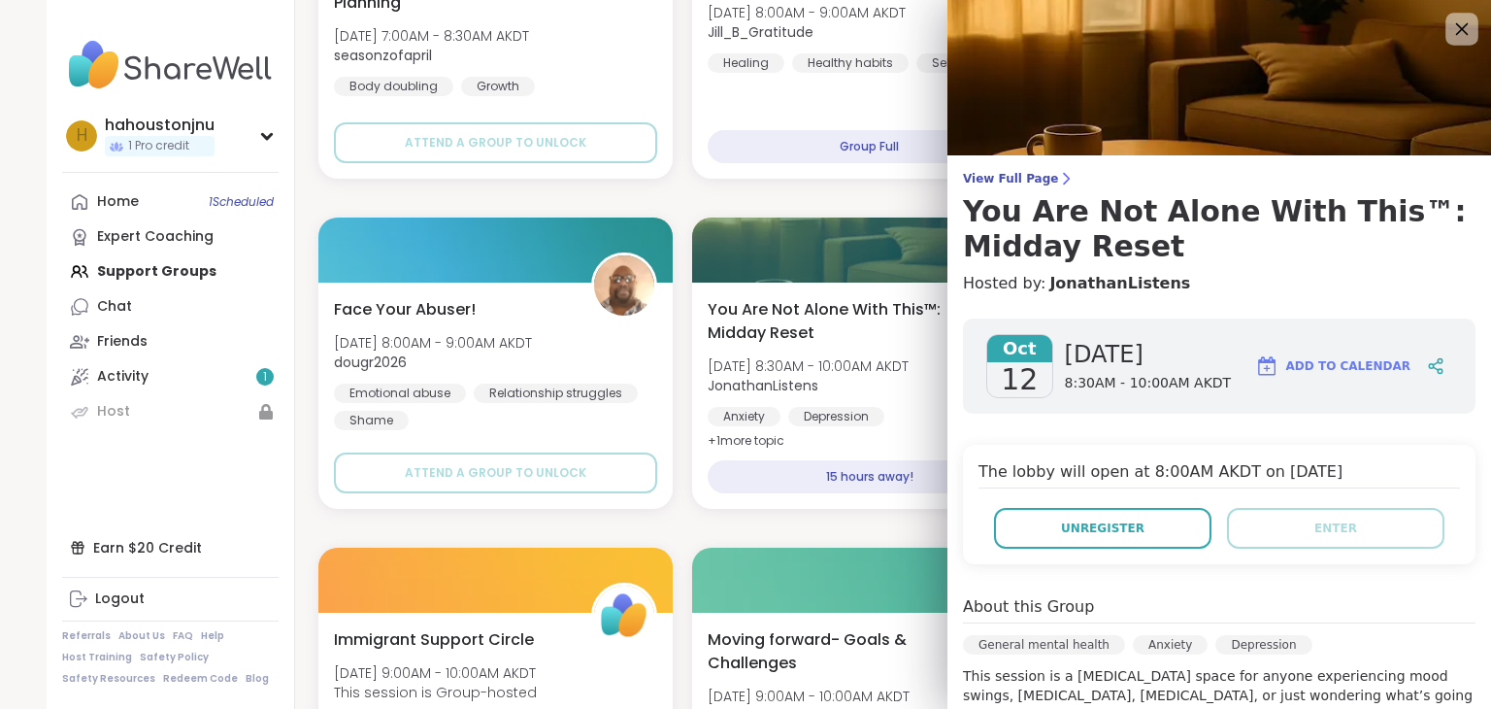
click at [1456, 35] on icon at bounding box center [1462, 29] width 13 height 13
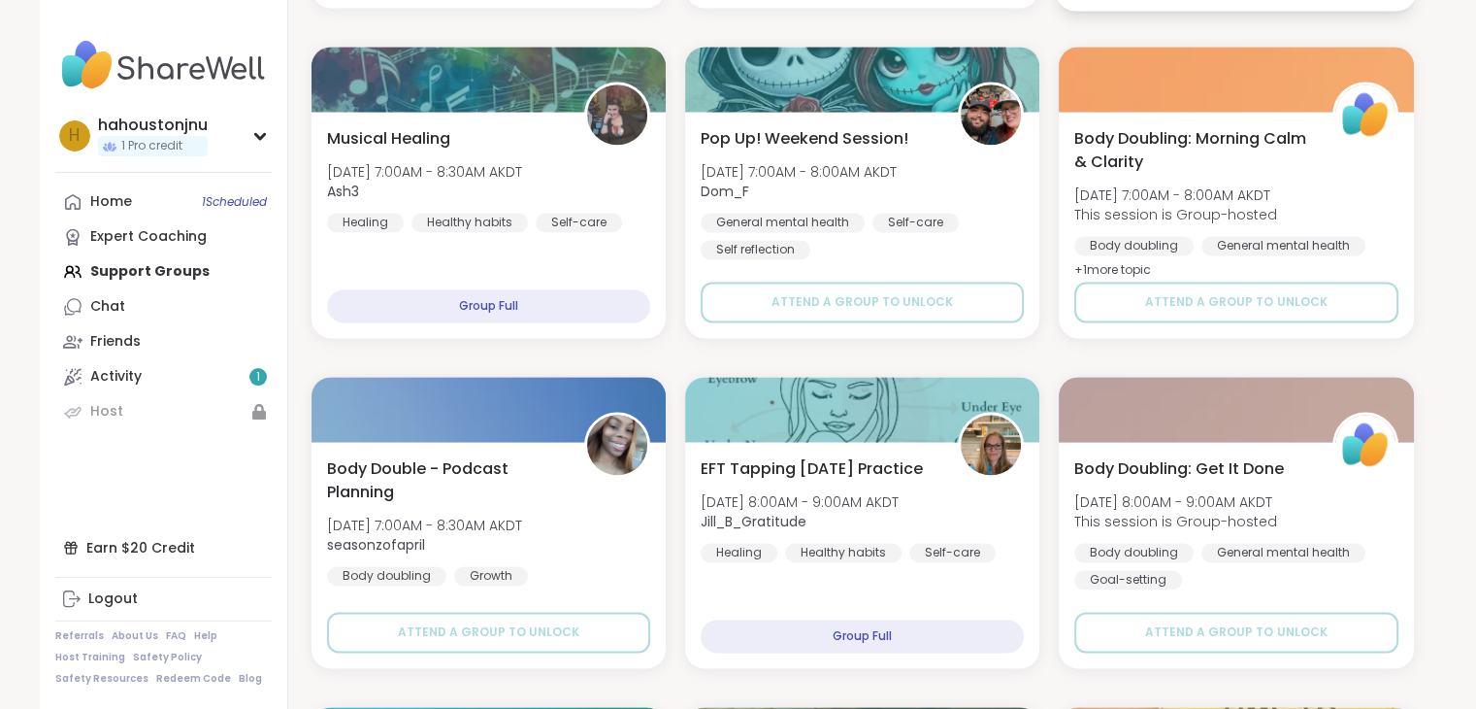
scroll to position [2917, 0]
